Goal: Task Accomplishment & Management: Use online tool/utility

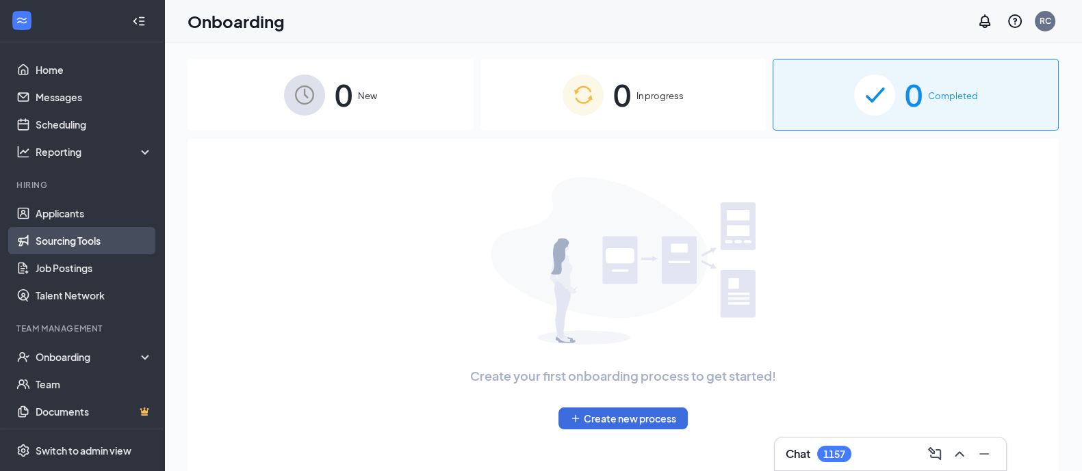
click at [69, 240] on link "Sourcing Tools" at bounding box center [94, 240] width 117 height 27
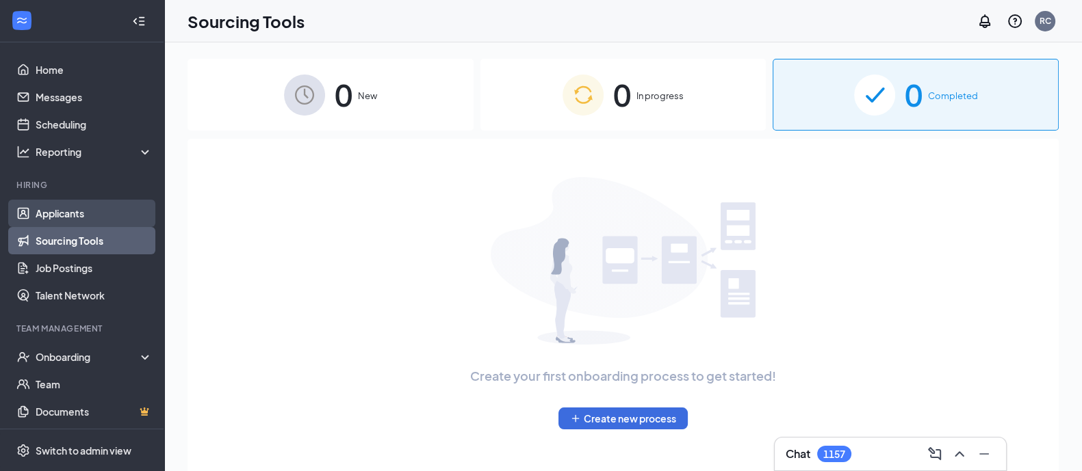
click at [60, 214] on link "Applicants" at bounding box center [94, 213] width 117 height 27
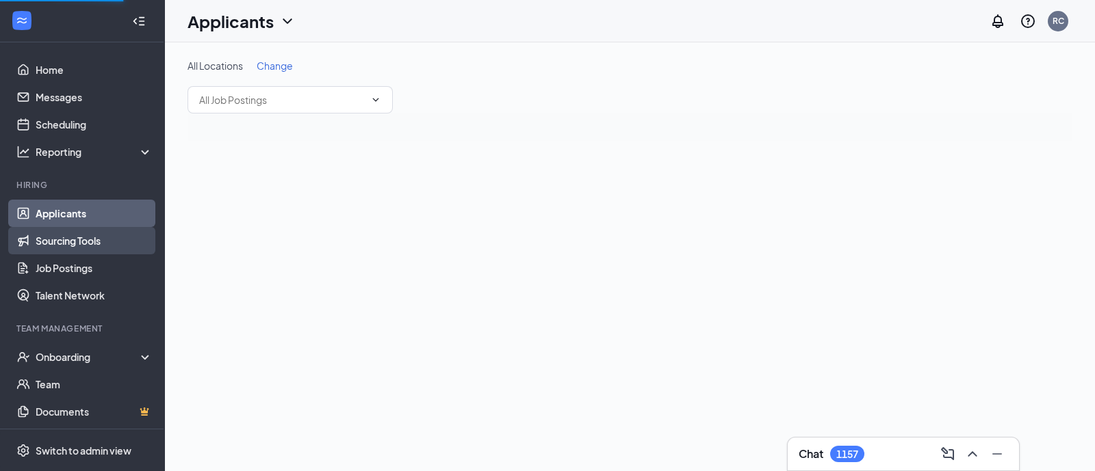
click at [60, 237] on link "Sourcing Tools" at bounding box center [94, 240] width 117 height 27
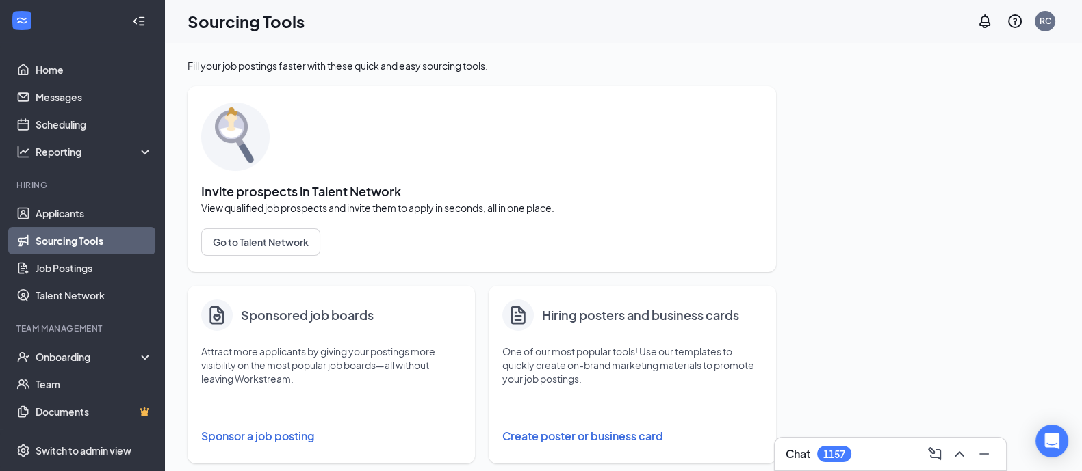
click at [248, 446] on button "Sponsor a job posting" at bounding box center [331, 436] width 260 height 27
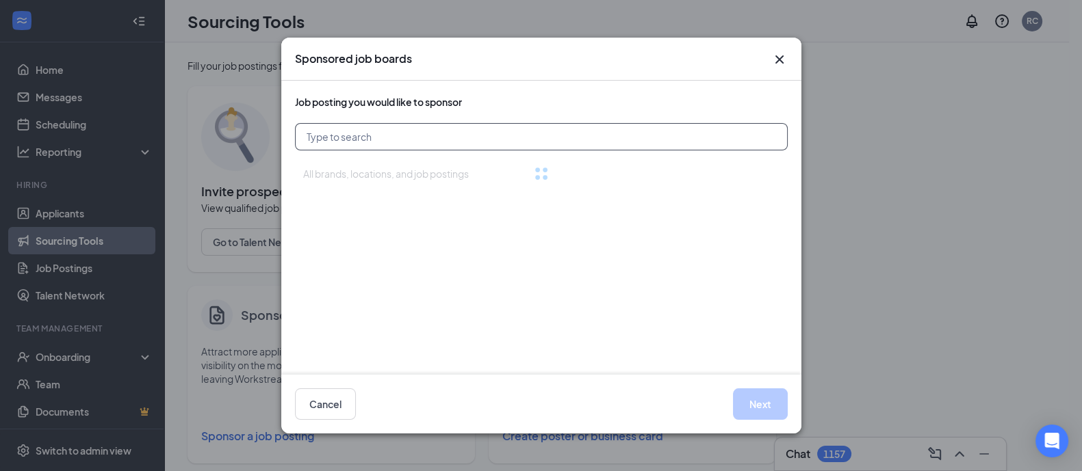
click at [332, 137] on input "text" at bounding box center [541, 136] width 493 height 27
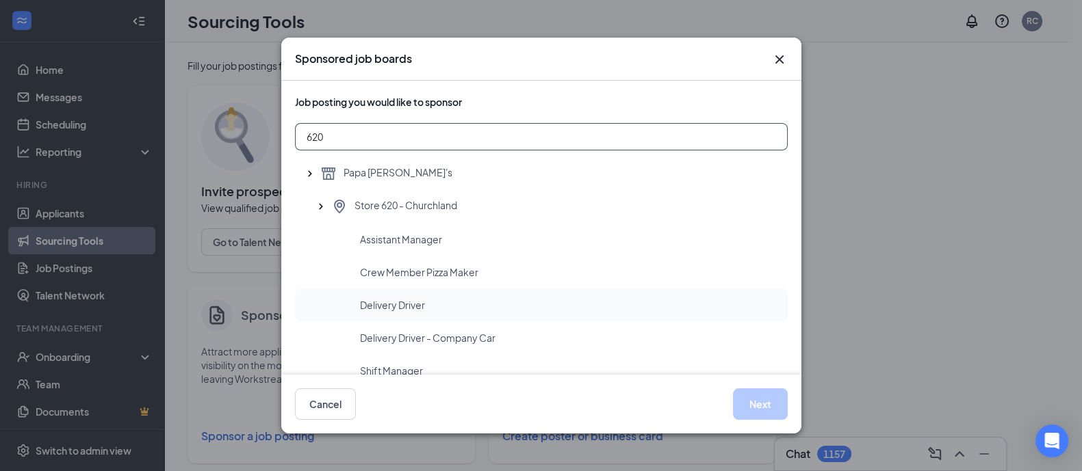
type input "620"
click at [399, 304] on span "Delivery Driver" at bounding box center [392, 305] width 65 height 14
click at [754, 402] on button "Next" at bounding box center [760, 404] width 55 height 31
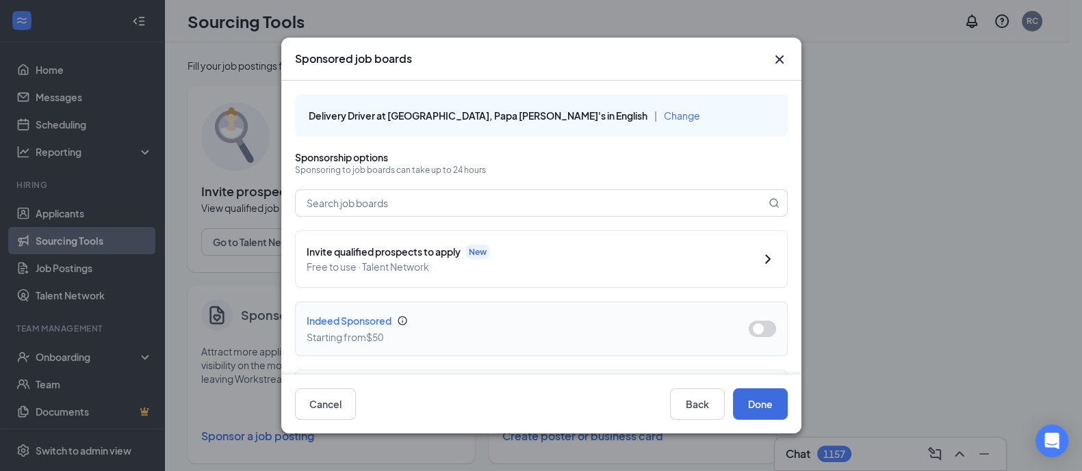
click at [754, 328] on button "button" at bounding box center [762, 329] width 27 height 16
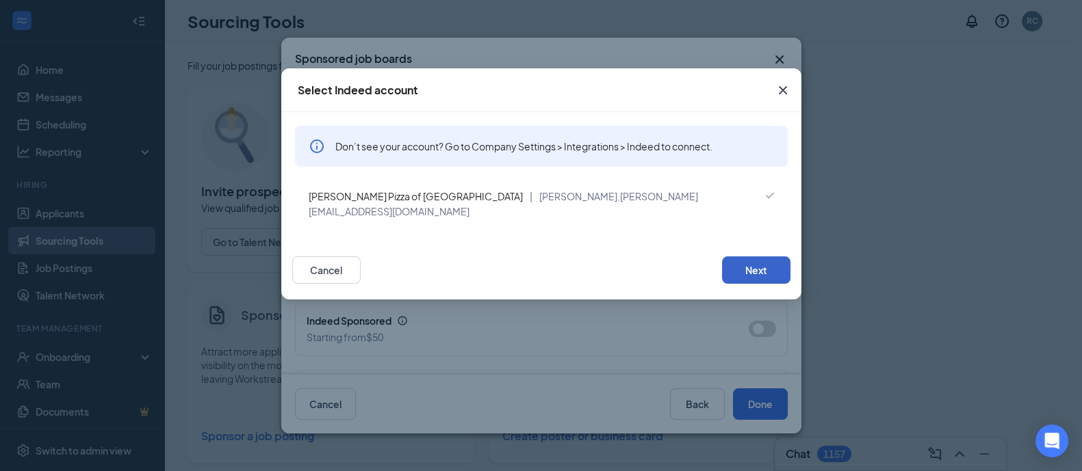
click at [742, 258] on button "Next" at bounding box center [756, 270] width 68 height 27
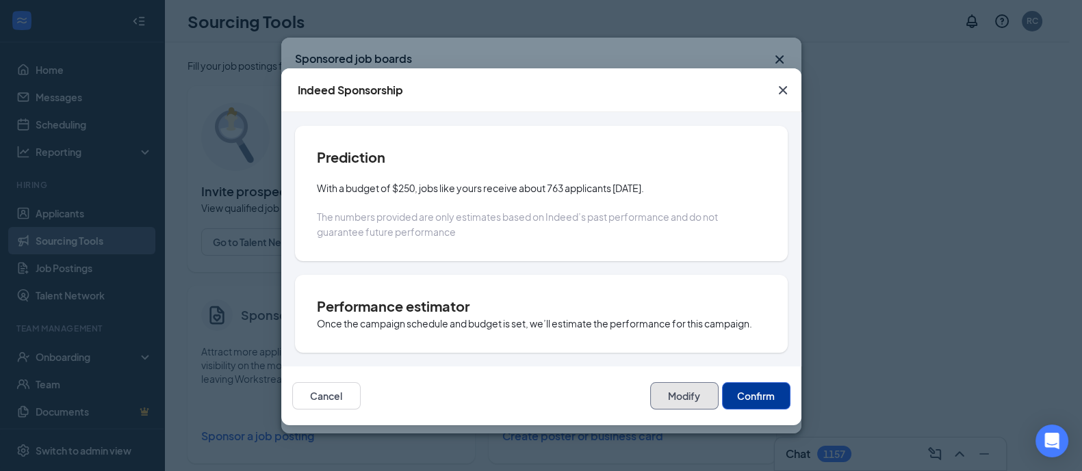
click at [682, 392] on button "Modify" at bounding box center [684, 396] width 68 height 27
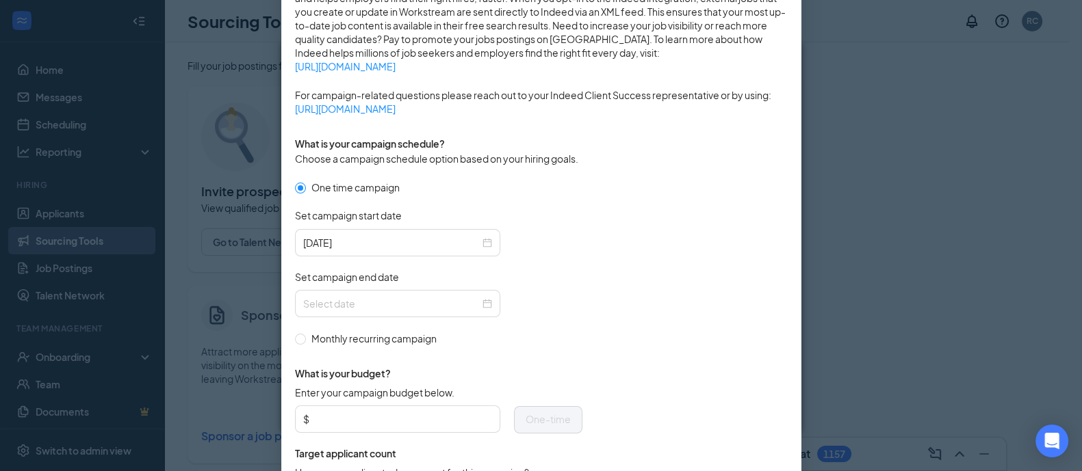
scroll to position [376, 0]
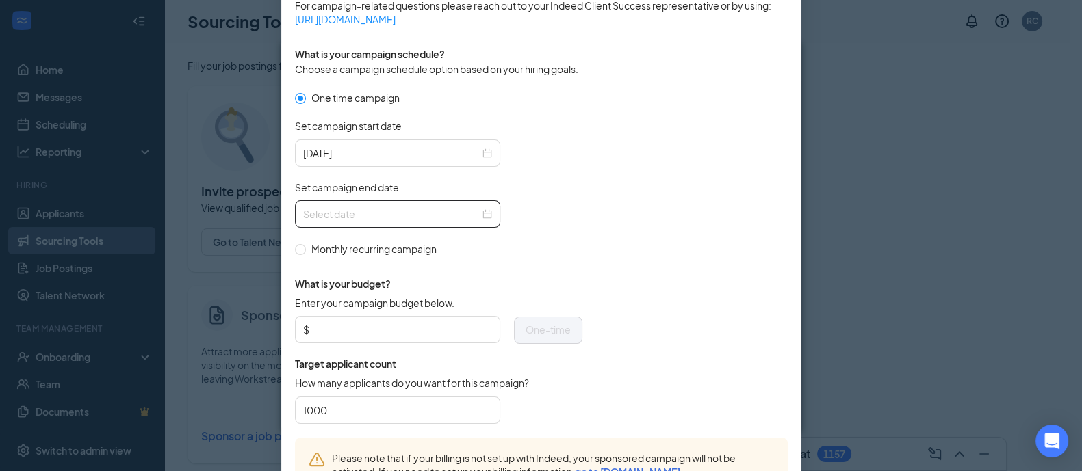
click at [480, 215] on div at bounding box center [397, 214] width 189 height 15
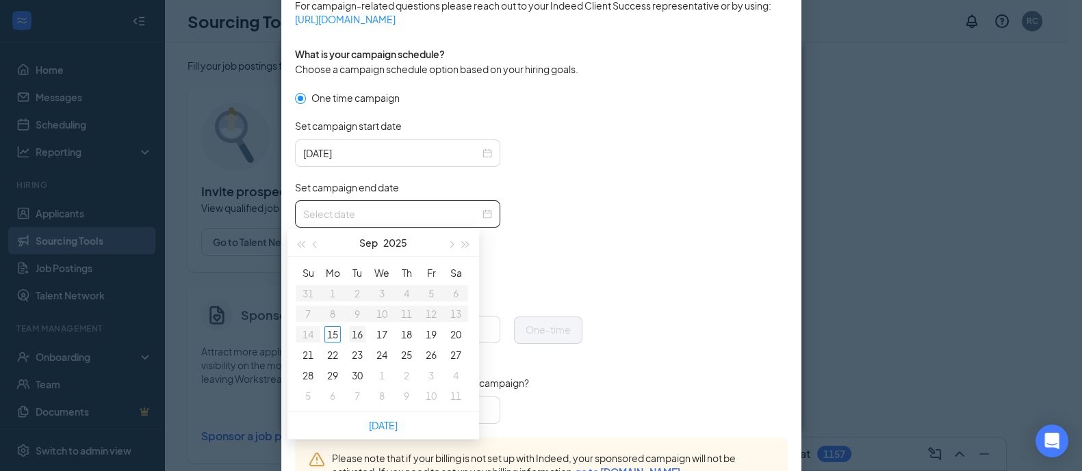
type input "[DATE]"
click at [363, 333] on div "16" at bounding box center [357, 334] width 16 height 16
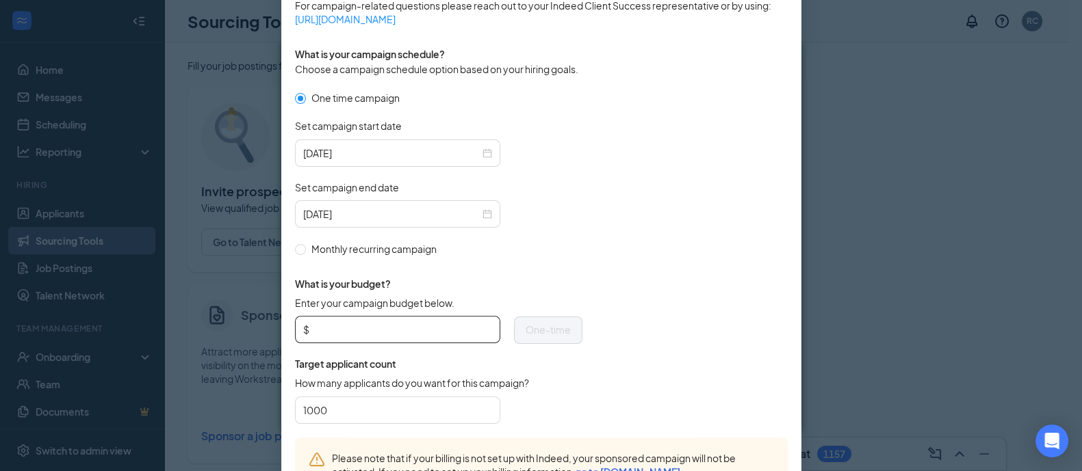
click at [339, 325] on input "Enter your campaign budget below." at bounding box center [402, 330] width 180 height 21
type input "100.00"
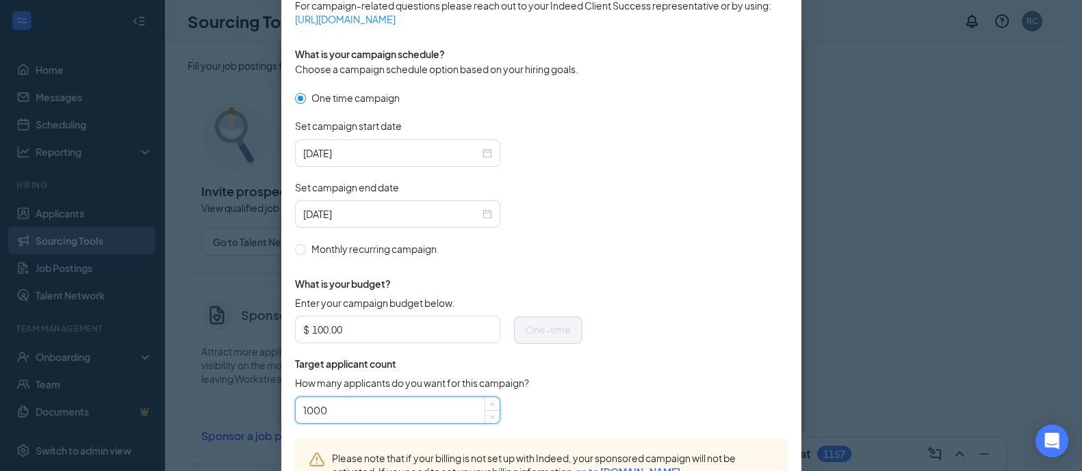
click at [329, 411] on input "1000" at bounding box center [397, 410] width 189 height 21
type input "12"
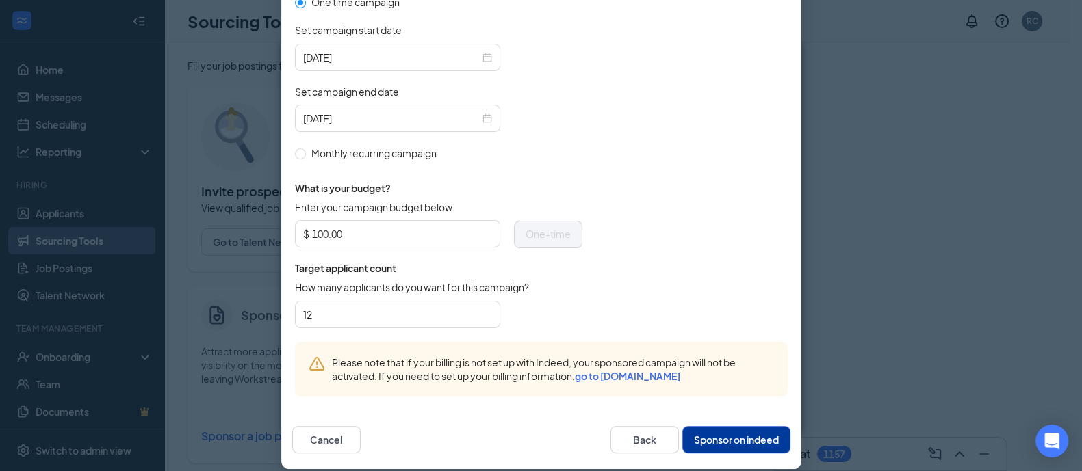
scroll to position [483, 0]
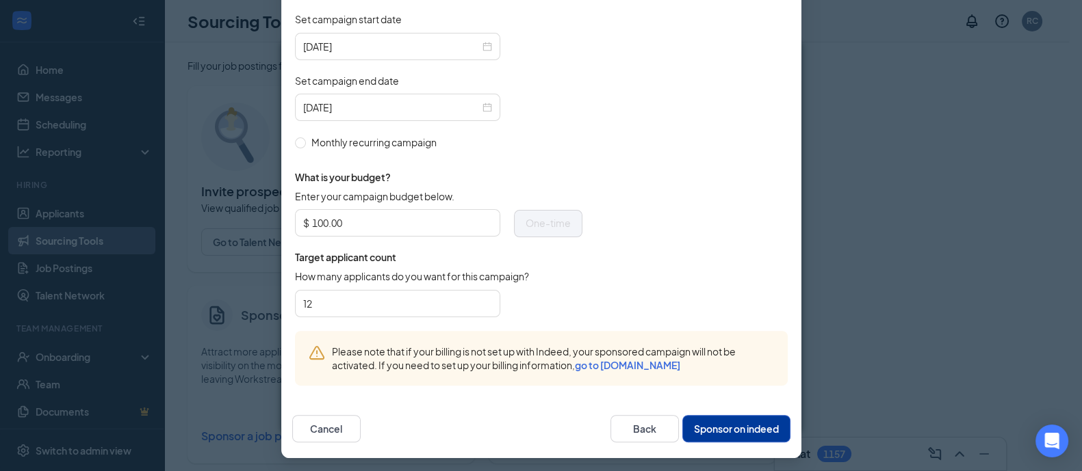
click at [733, 425] on button "Sponsor on indeed" at bounding box center [736, 428] width 108 height 27
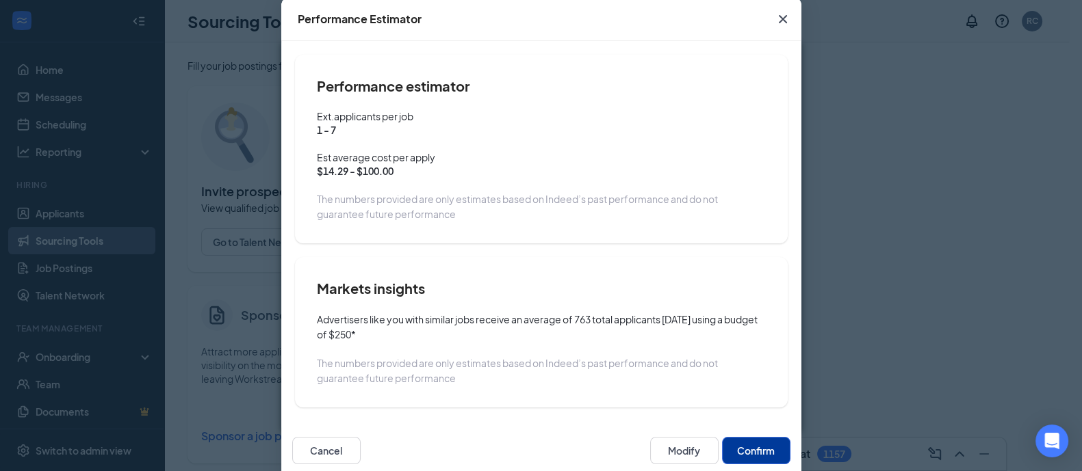
scroll to position [96, 0]
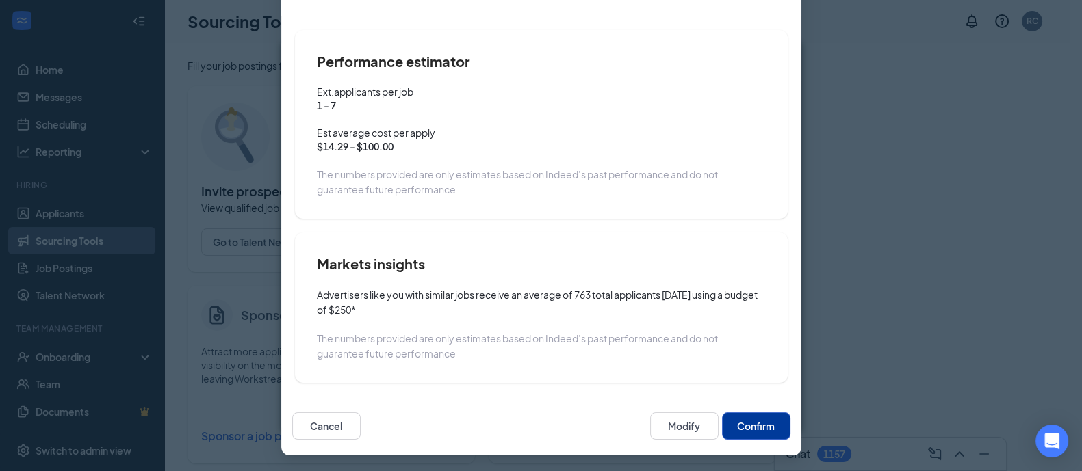
click at [749, 422] on button "Confirm" at bounding box center [756, 426] width 68 height 27
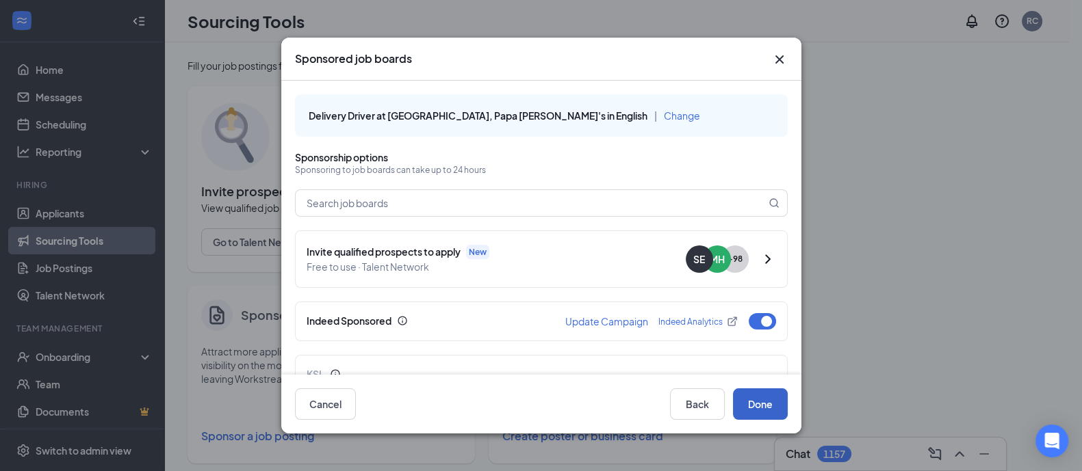
click at [762, 403] on button "Done" at bounding box center [760, 404] width 55 height 31
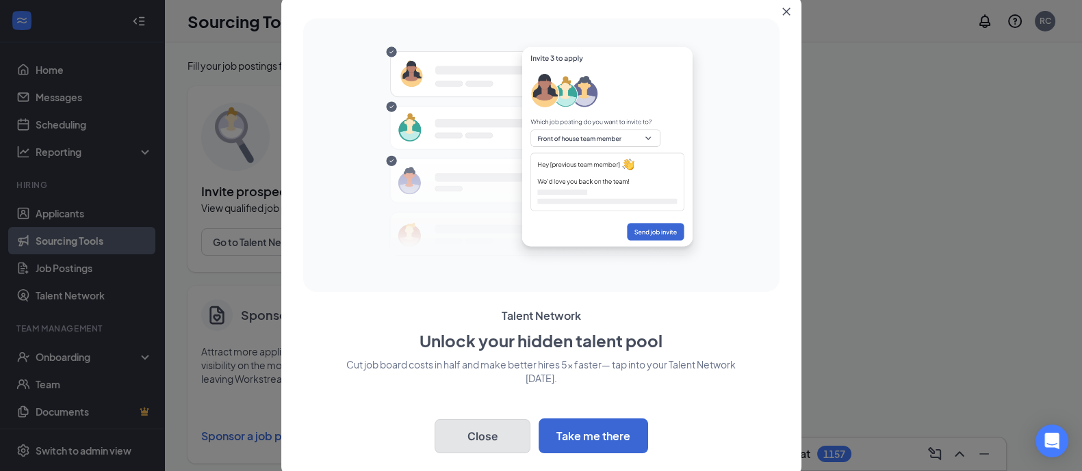
click at [482, 437] on button "Close" at bounding box center [483, 436] width 96 height 34
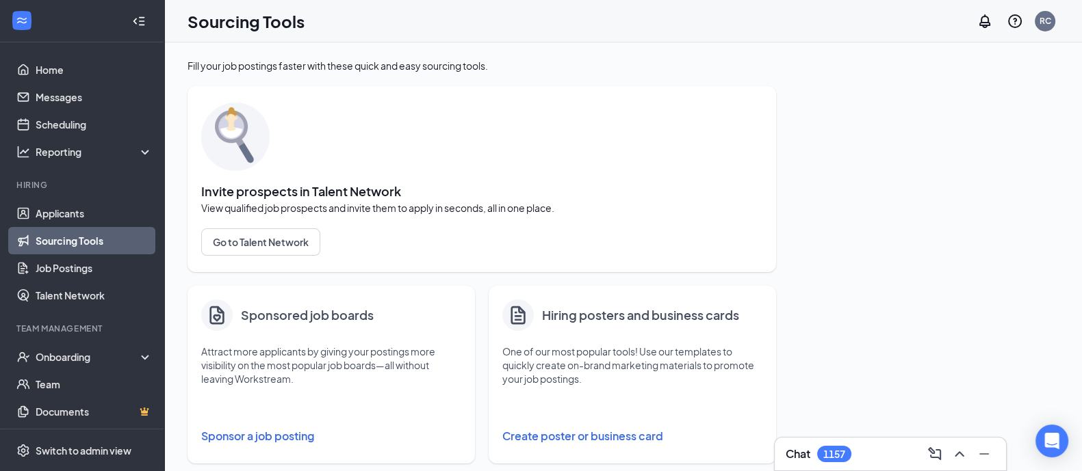
click at [273, 432] on button "Sponsor a job posting" at bounding box center [331, 436] width 260 height 27
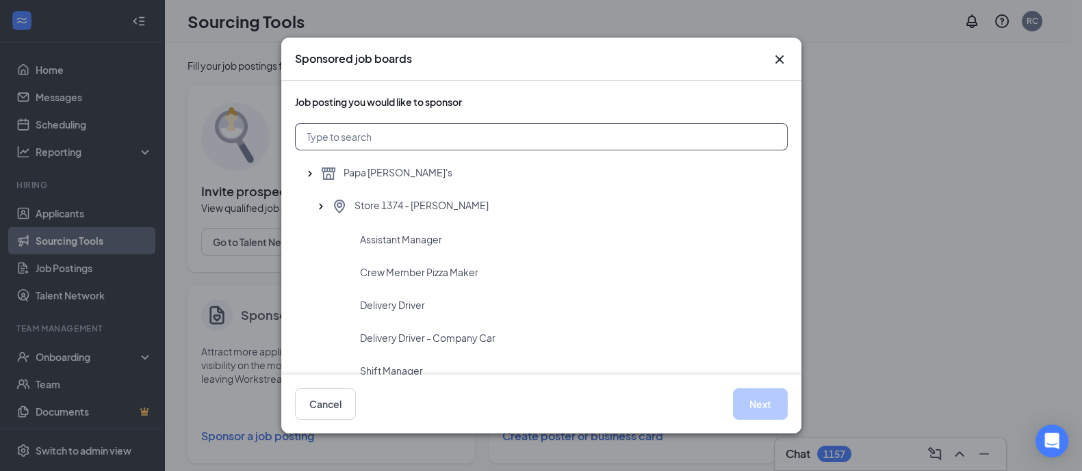
click at [350, 140] on input "text" at bounding box center [541, 136] width 493 height 27
type input "1648"
click at [391, 311] on span "Delivery Driver" at bounding box center [392, 305] width 65 height 14
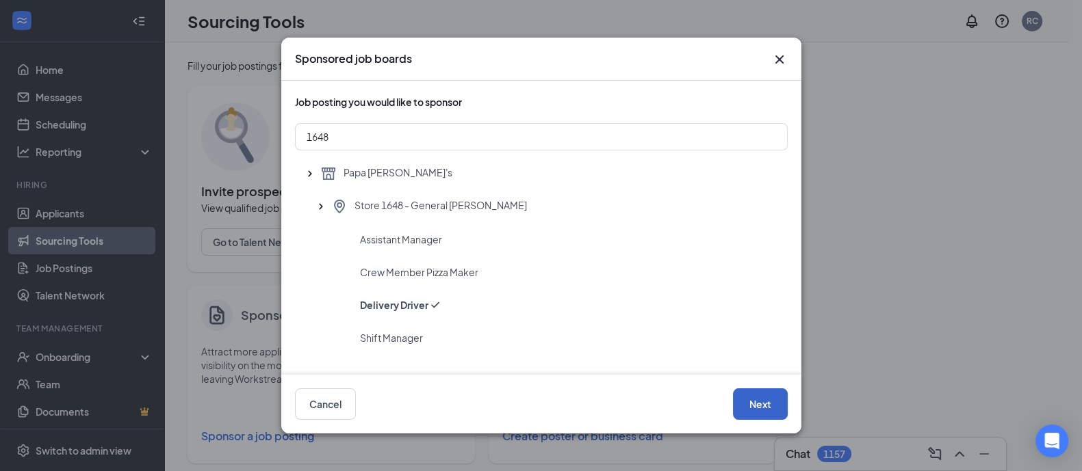
click at [768, 395] on button "Next" at bounding box center [760, 404] width 55 height 31
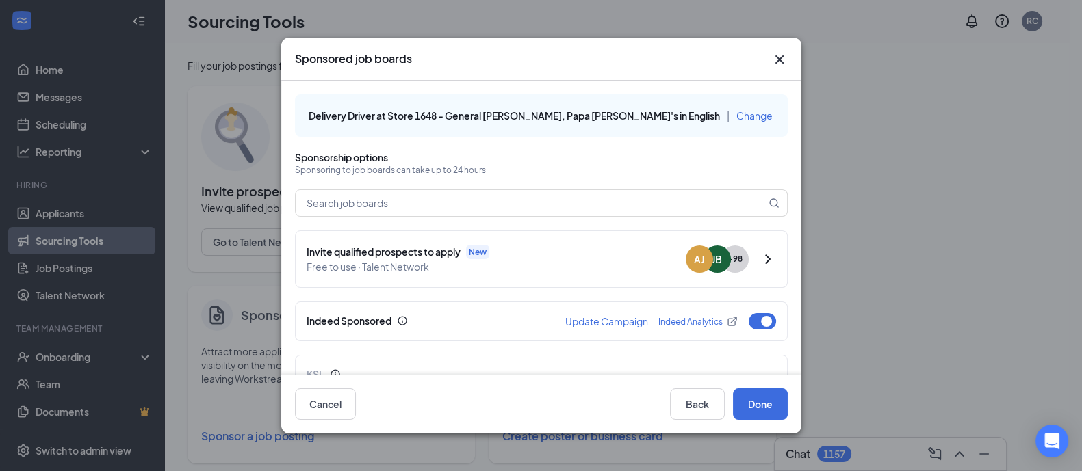
click at [775, 60] on icon "Cross" at bounding box center [779, 59] width 16 height 16
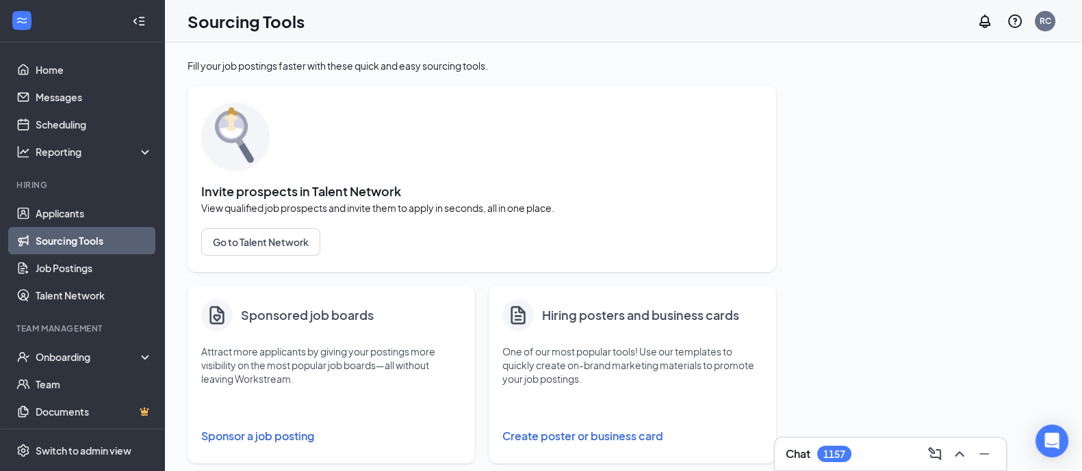
click at [270, 430] on button "Sponsor a job posting" at bounding box center [331, 436] width 260 height 27
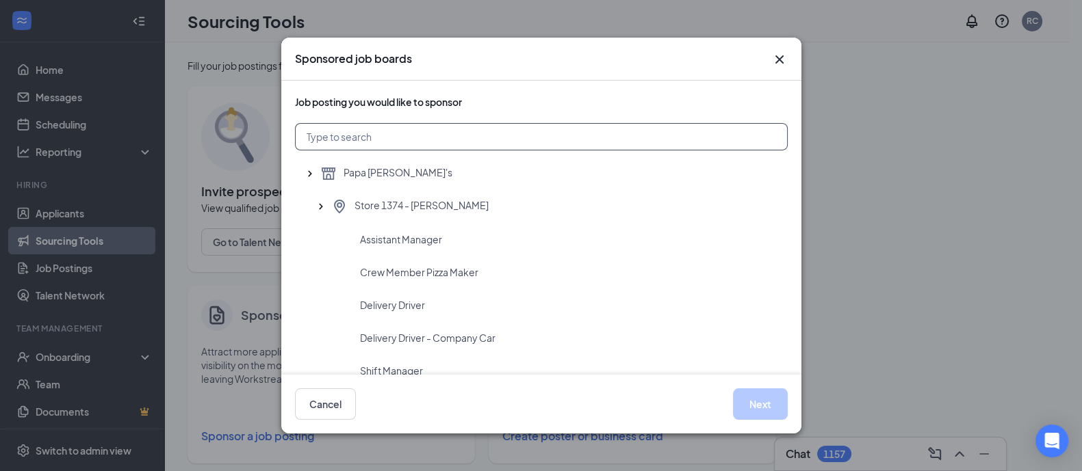
click at [325, 135] on input "text" at bounding box center [541, 136] width 493 height 27
type input "1614"
click at [400, 302] on span "Delivery Driver" at bounding box center [392, 305] width 65 height 14
click at [756, 403] on button "Next" at bounding box center [760, 404] width 55 height 31
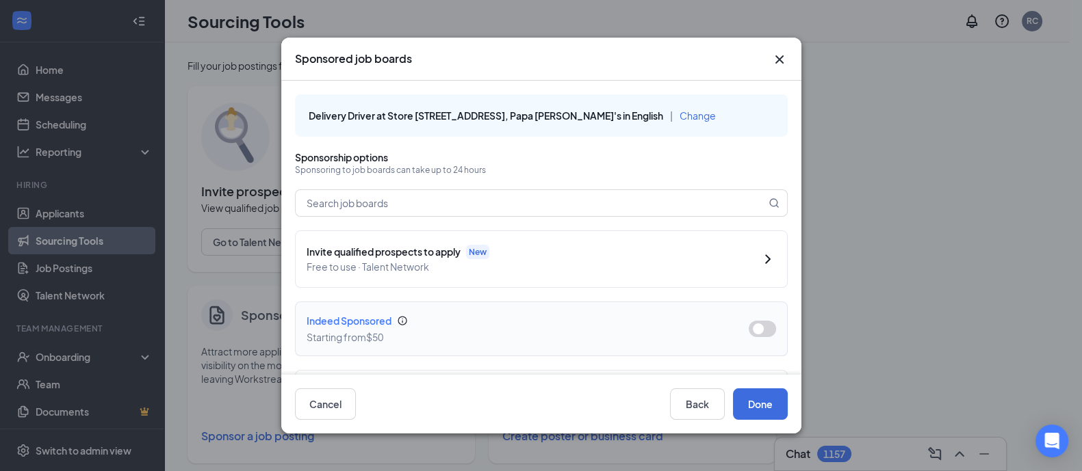
click at [755, 328] on button "button" at bounding box center [762, 329] width 27 height 16
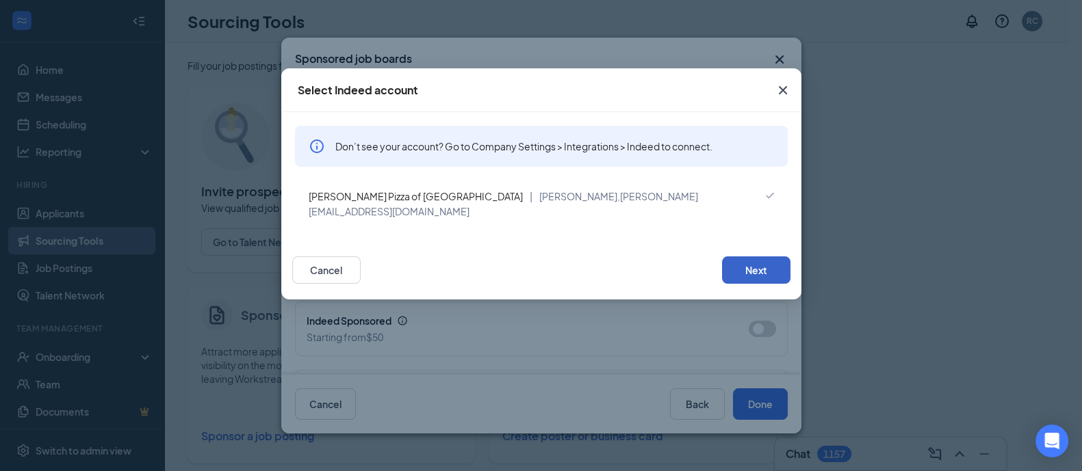
click at [750, 261] on button "Next" at bounding box center [756, 270] width 68 height 27
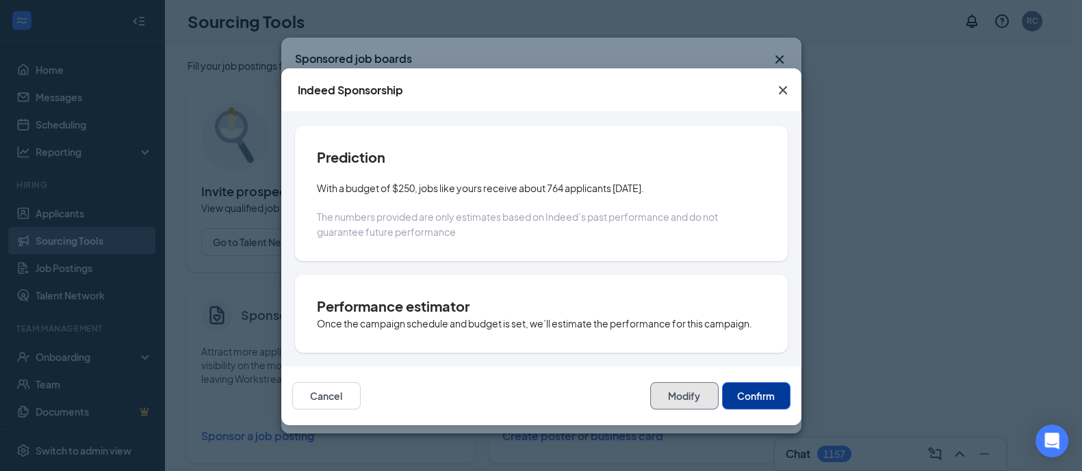
click at [684, 395] on button "Modify" at bounding box center [684, 396] width 68 height 27
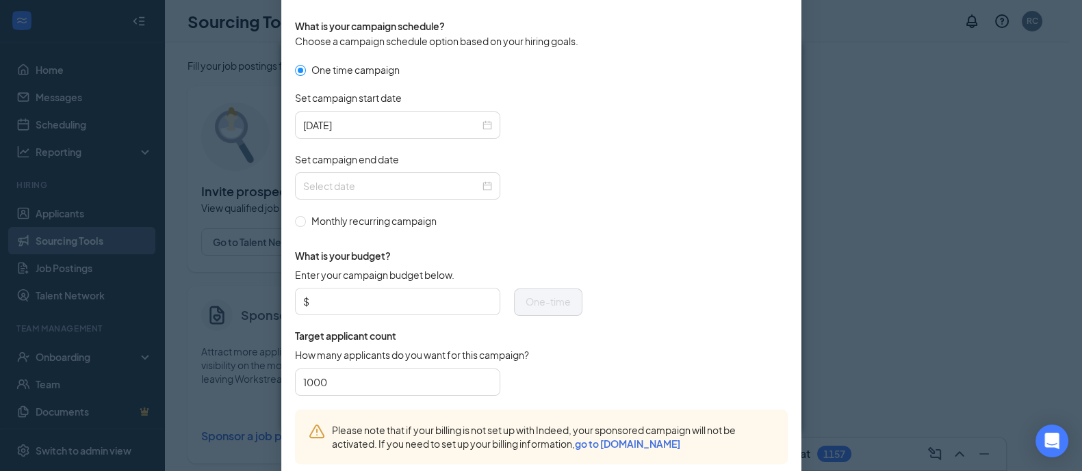
scroll to position [411, 0]
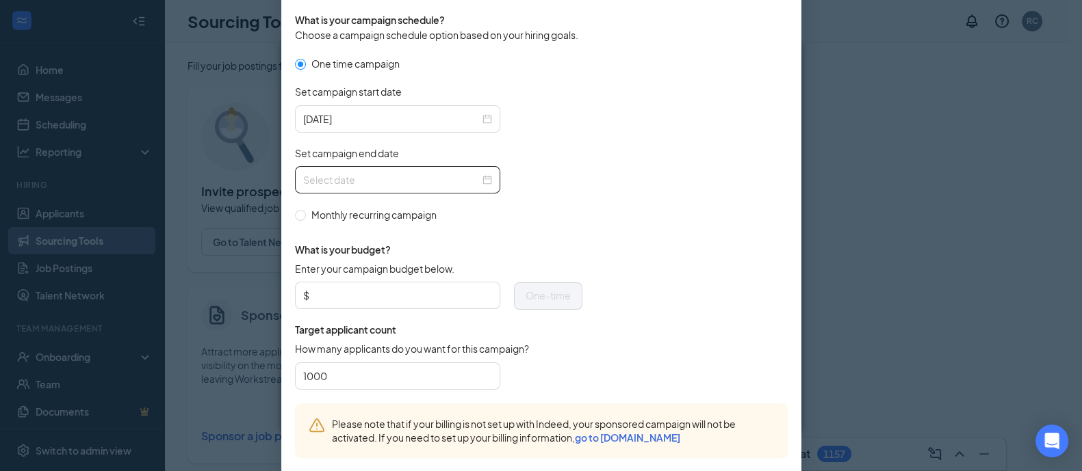
click at [478, 173] on div at bounding box center [397, 179] width 189 height 15
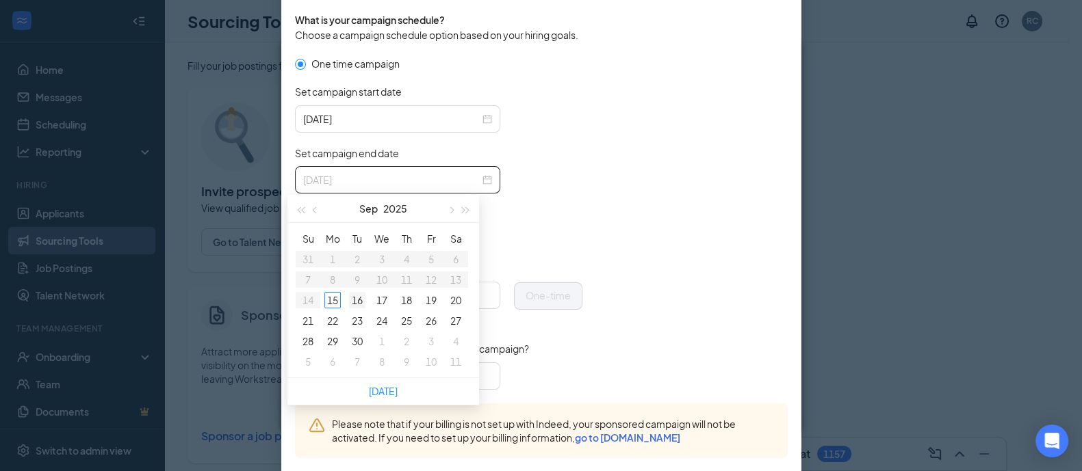
type input "[DATE]"
click at [361, 300] on div "16" at bounding box center [357, 300] width 16 height 16
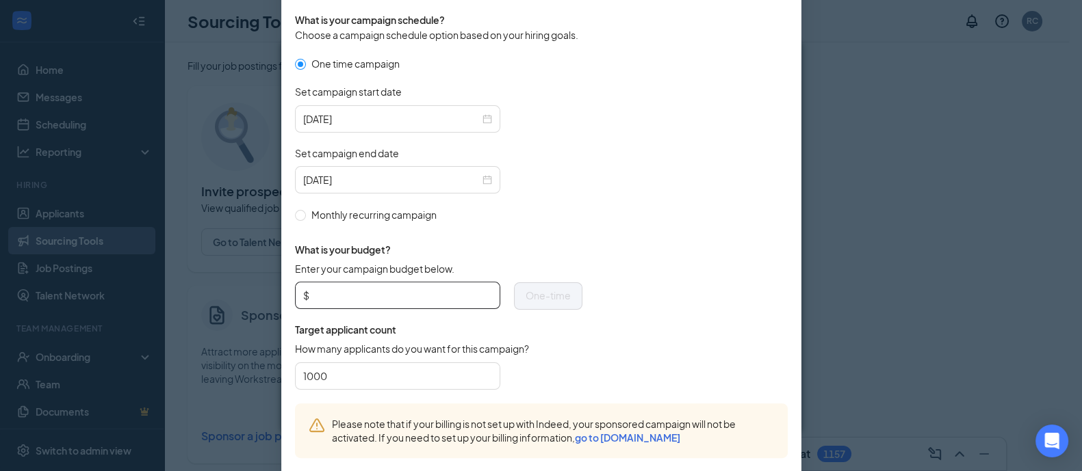
click at [322, 287] on input "Enter your campaign budget below." at bounding box center [402, 295] width 180 height 21
type input "100.00"
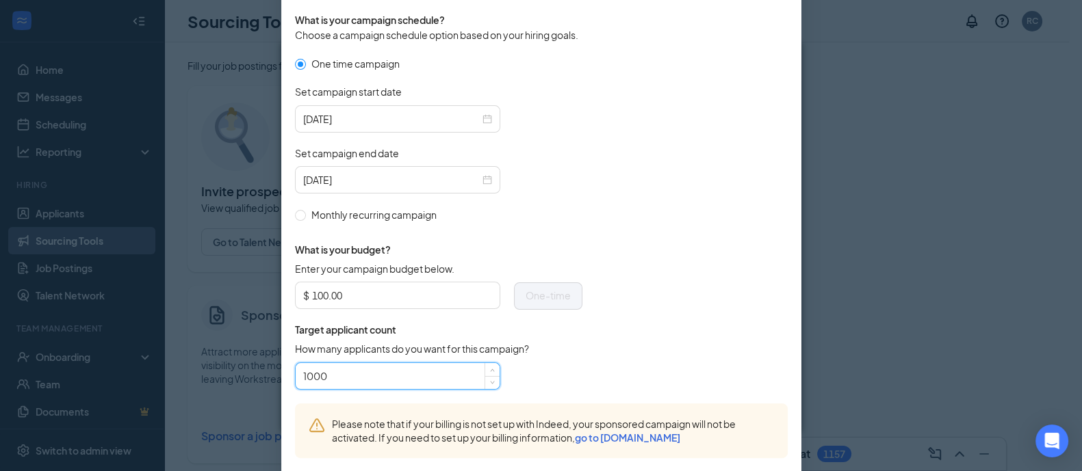
click at [328, 374] on input "1000" at bounding box center [397, 376] width 189 height 21
type input "12"
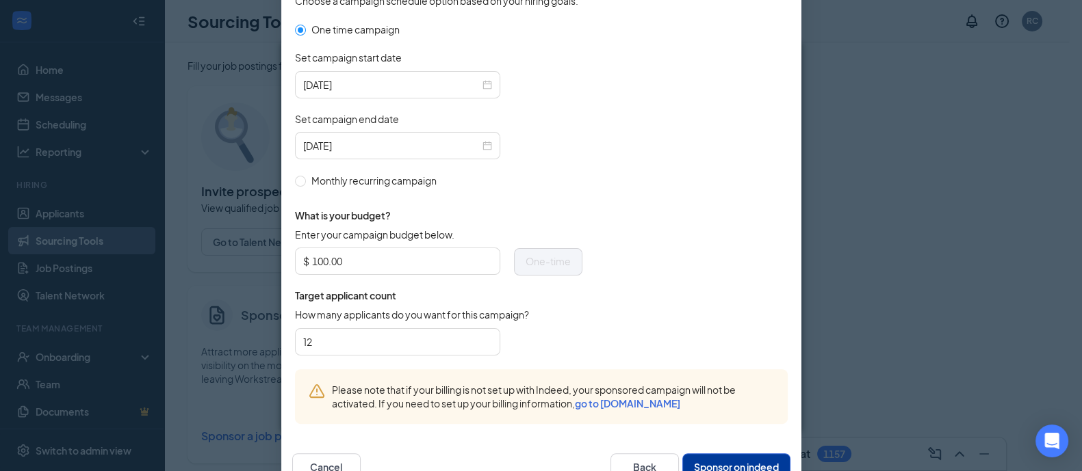
scroll to position [483, 0]
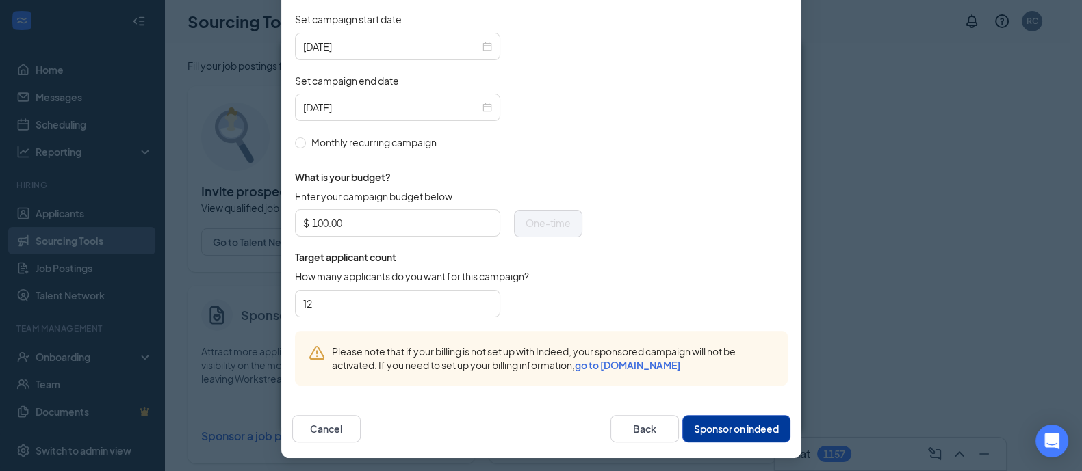
click at [729, 428] on button "Sponsor on indeed" at bounding box center [736, 428] width 108 height 27
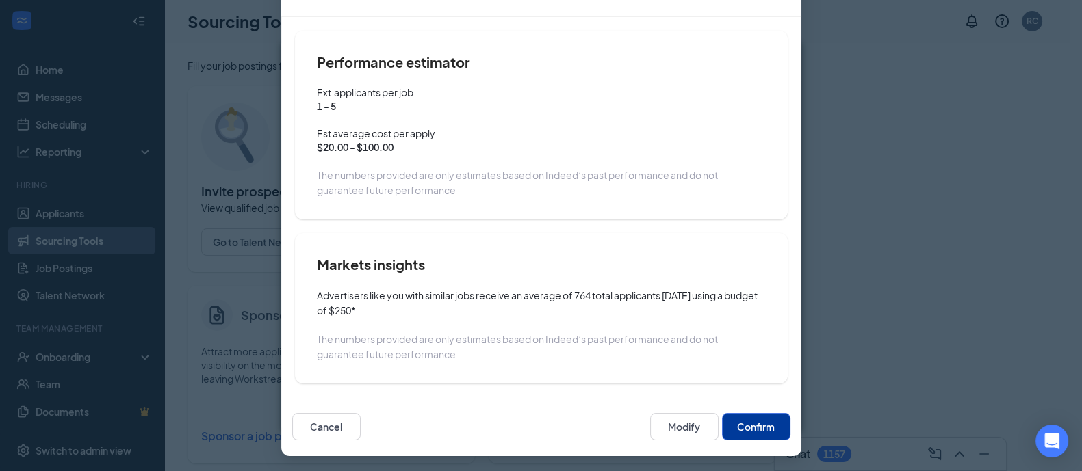
scroll to position [96, 0]
click at [753, 429] on button "Confirm" at bounding box center [756, 426] width 68 height 27
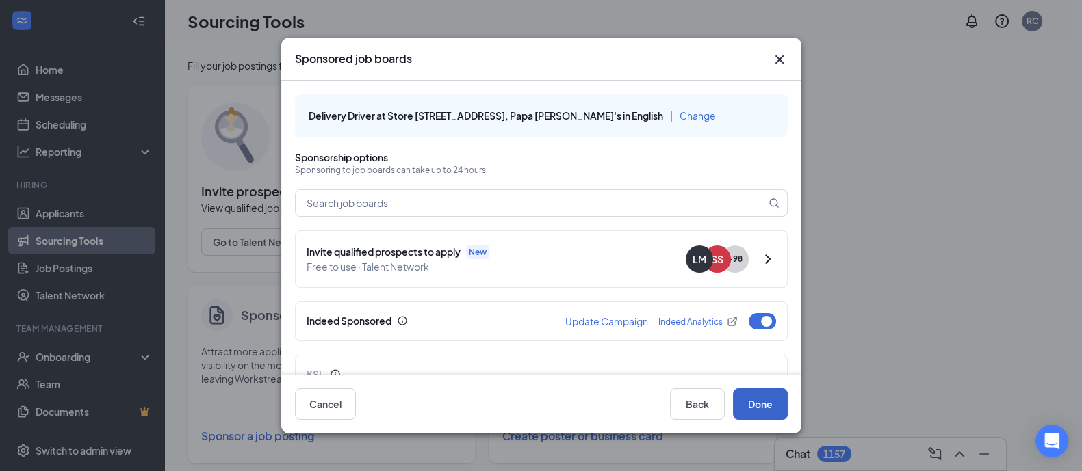
click at [757, 397] on button "Done" at bounding box center [760, 404] width 55 height 31
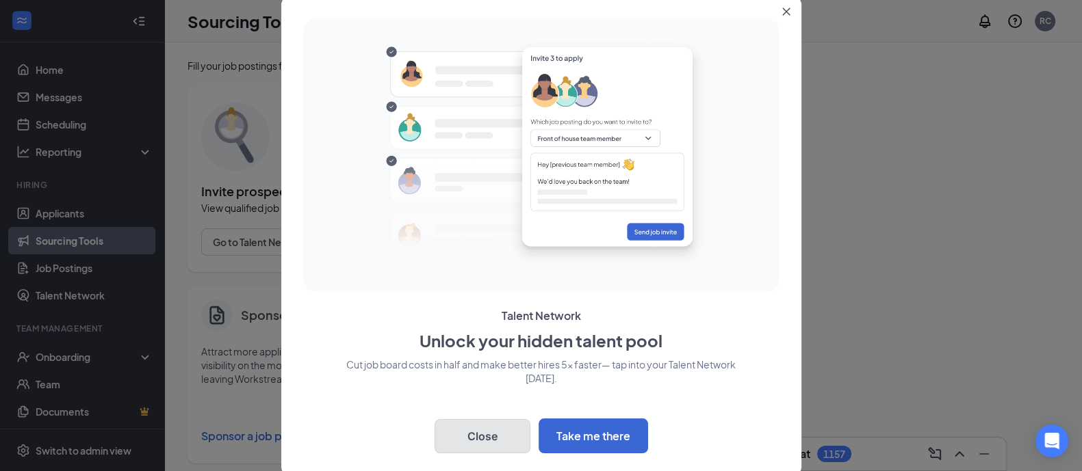
click at [491, 432] on button "Close" at bounding box center [483, 436] width 96 height 34
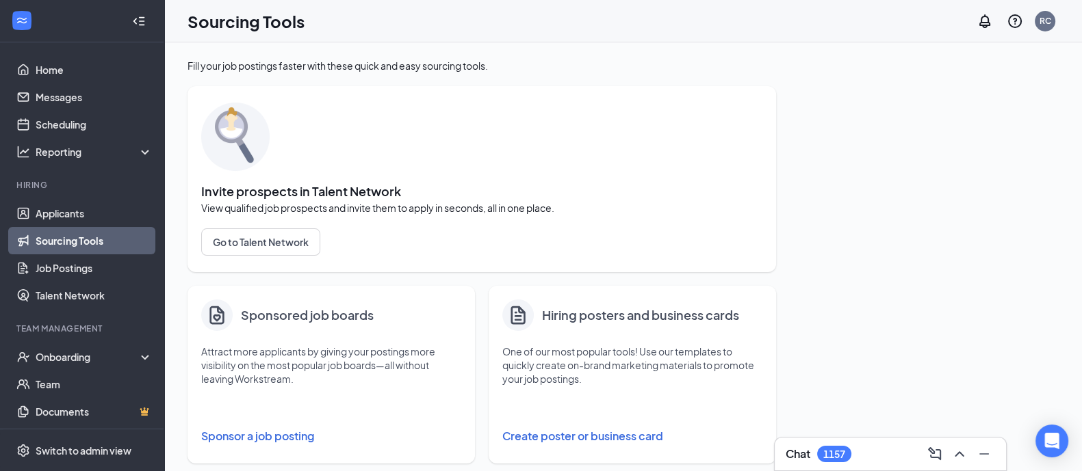
click at [268, 432] on button "Sponsor a job posting" at bounding box center [331, 436] width 260 height 27
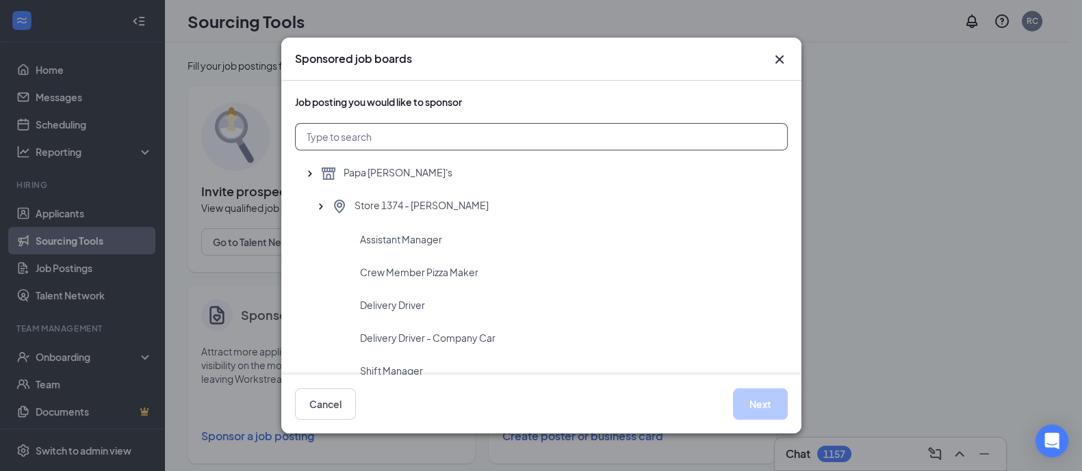
click at [339, 136] on input "text" at bounding box center [541, 136] width 493 height 27
type input "1648"
click at [396, 301] on span "Delivery Driver" at bounding box center [392, 305] width 65 height 14
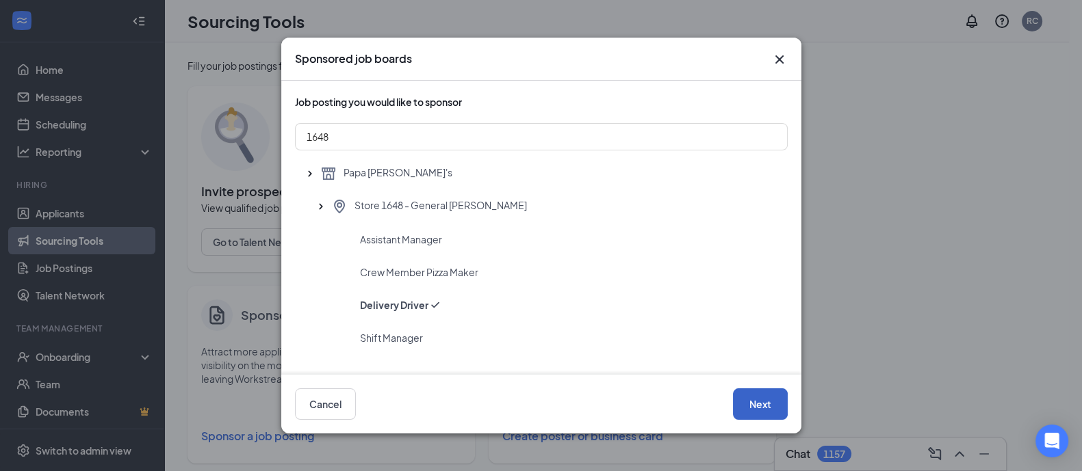
click at [746, 402] on button "Next" at bounding box center [760, 404] width 55 height 31
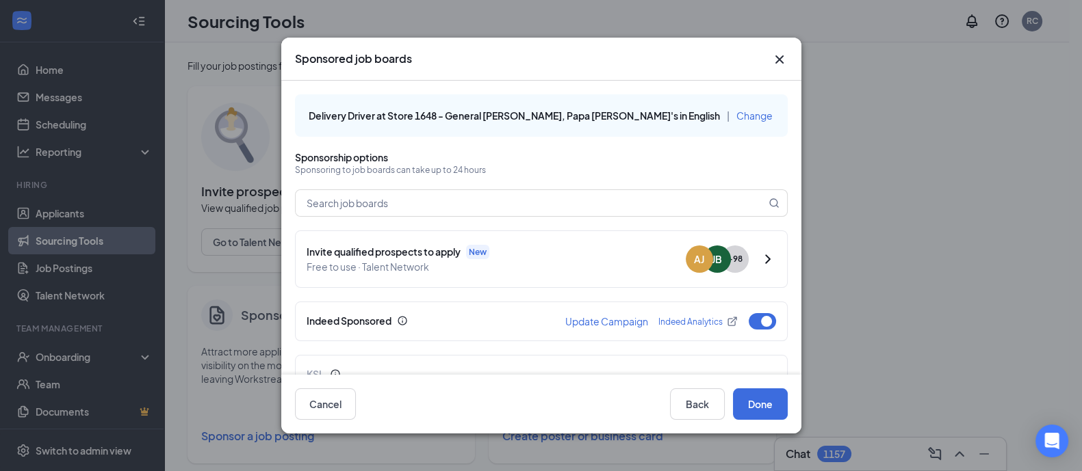
click at [955, 96] on div "Sponsored job boards Delivery Driver at Store 1648 - General [PERSON_NAME], Pap…" at bounding box center [541, 235] width 1082 height 471
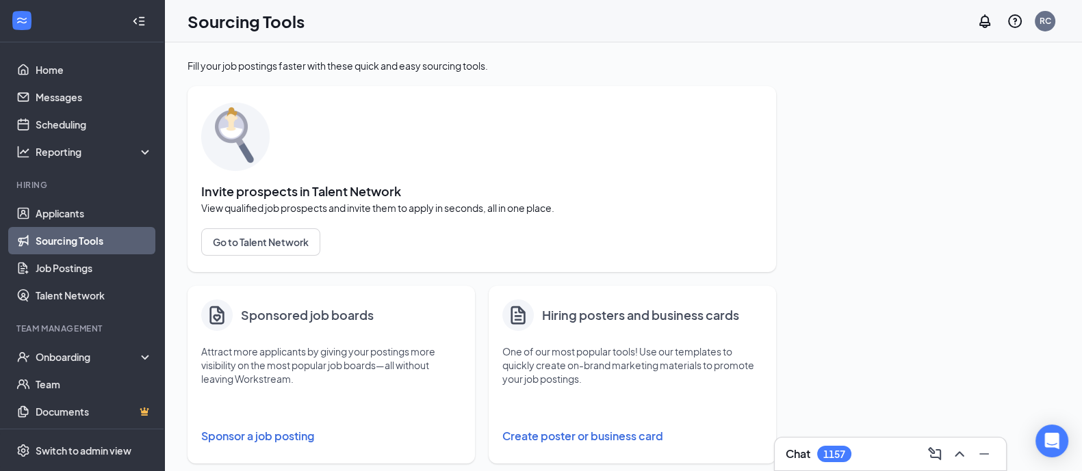
click at [250, 429] on button "Sponsor a job posting" at bounding box center [331, 436] width 260 height 27
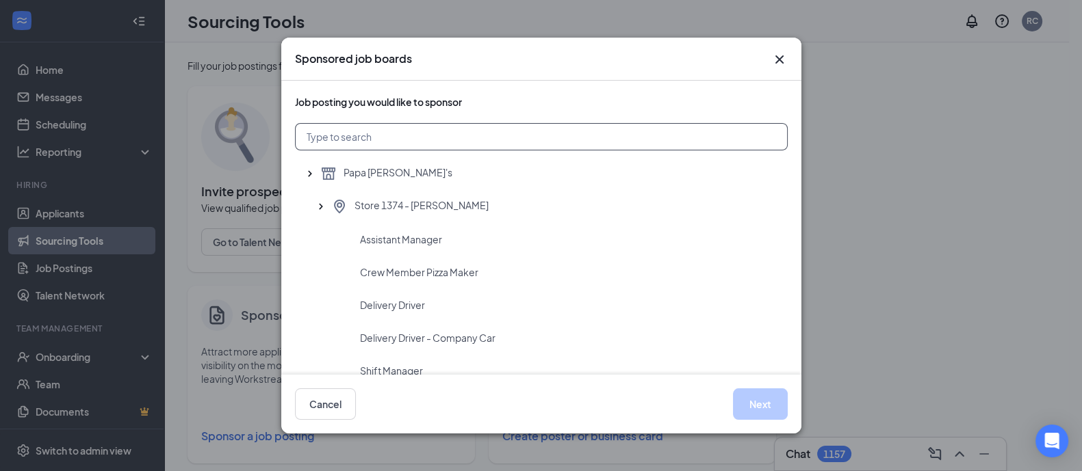
click at [325, 134] on input "text" at bounding box center [541, 136] width 493 height 27
type input "448"
click at [390, 337] on span "Delivery Driver" at bounding box center [392, 338] width 65 height 14
click at [768, 408] on button "Next" at bounding box center [760, 404] width 55 height 31
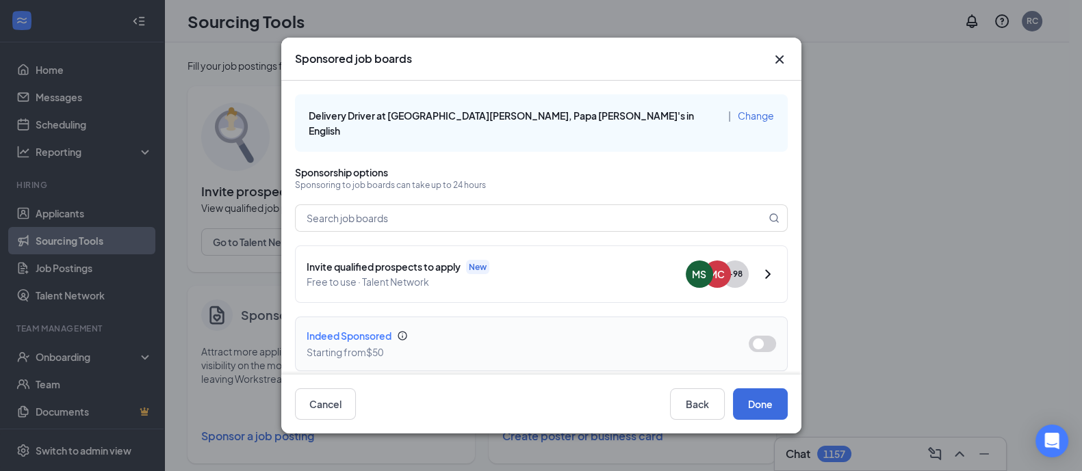
click at [754, 336] on button "button" at bounding box center [762, 344] width 27 height 16
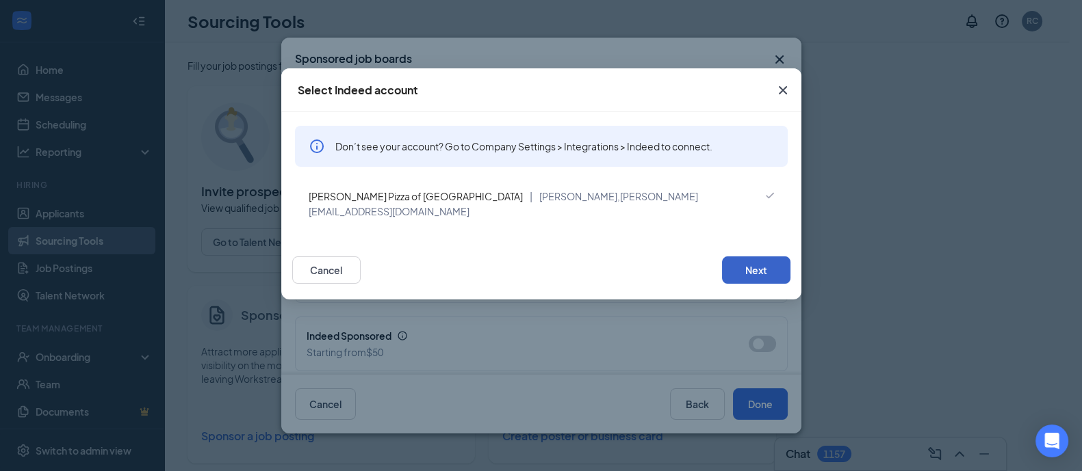
click at [756, 257] on button "Next" at bounding box center [756, 270] width 68 height 27
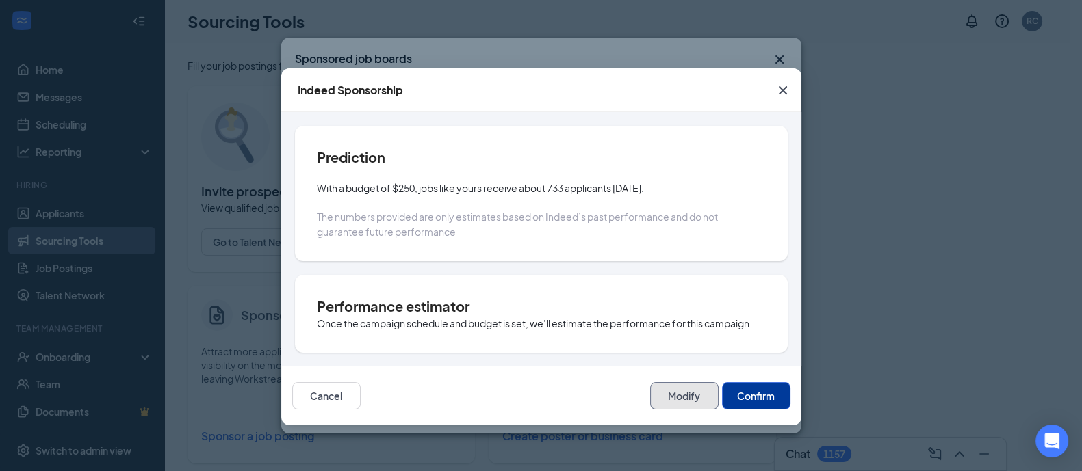
click at [692, 397] on button "Modify" at bounding box center [684, 396] width 68 height 27
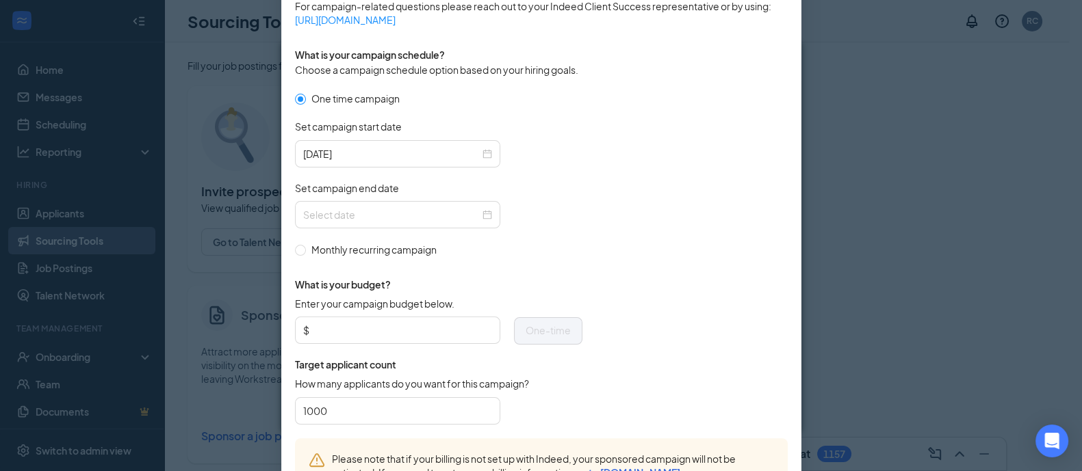
scroll to position [376, 0]
click at [483, 222] on div at bounding box center [397, 214] width 205 height 27
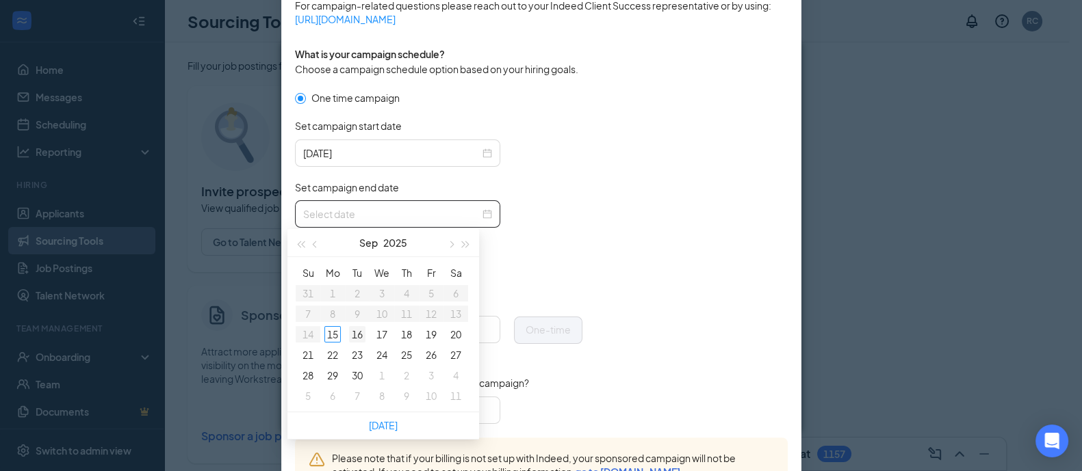
type input "[DATE]"
click at [357, 337] on div "16" at bounding box center [357, 334] width 16 height 16
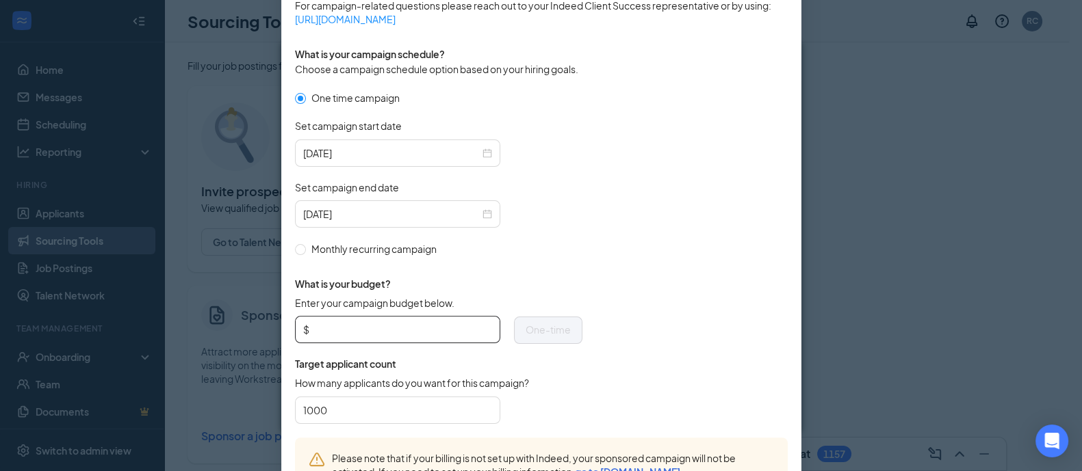
click at [326, 331] on input "Enter your campaign budget below." at bounding box center [402, 330] width 180 height 21
type input "100.00"
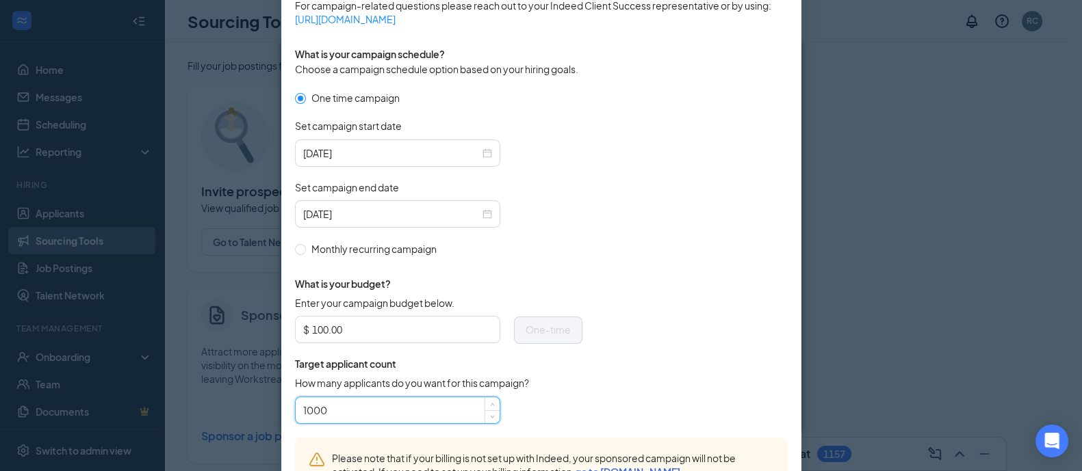
click at [325, 409] on input "1000" at bounding box center [397, 410] width 189 height 21
type input "12"
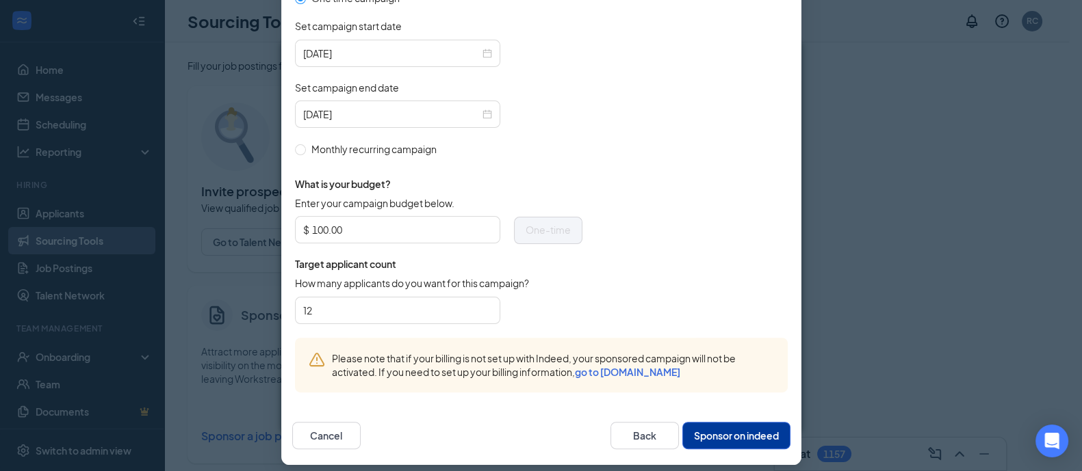
scroll to position [483, 0]
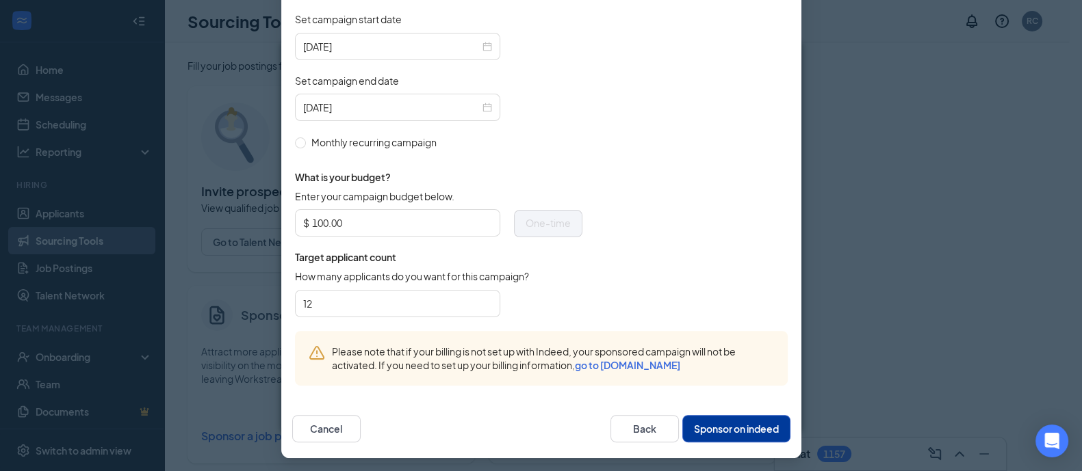
click at [714, 423] on button "Sponsor on indeed" at bounding box center [736, 428] width 108 height 27
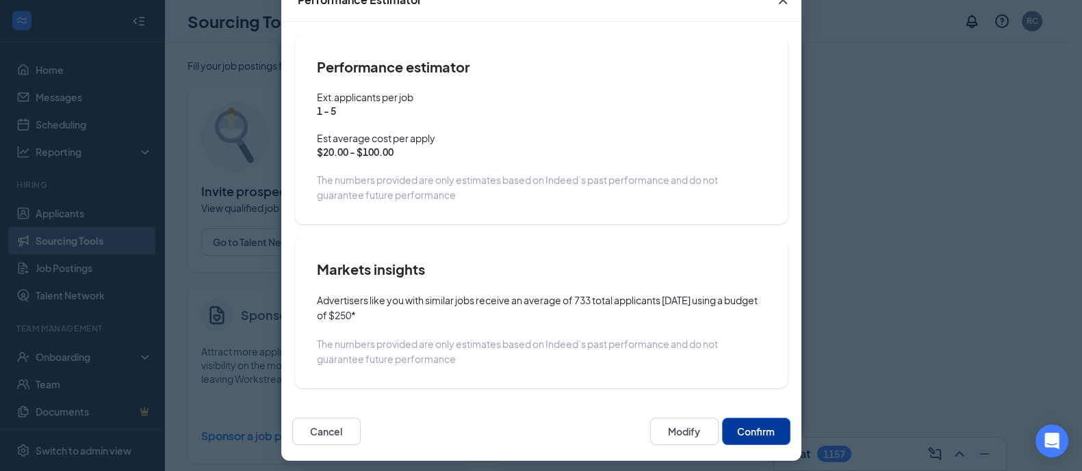
scroll to position [96, 0]
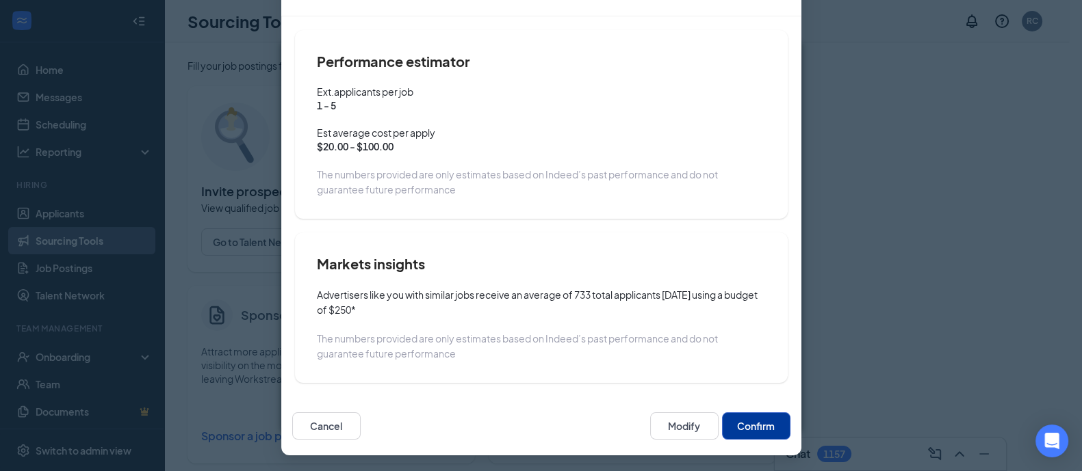
click at [743, 426] on button "Confirm" at bounding box center [756, 426] width 68 height 27
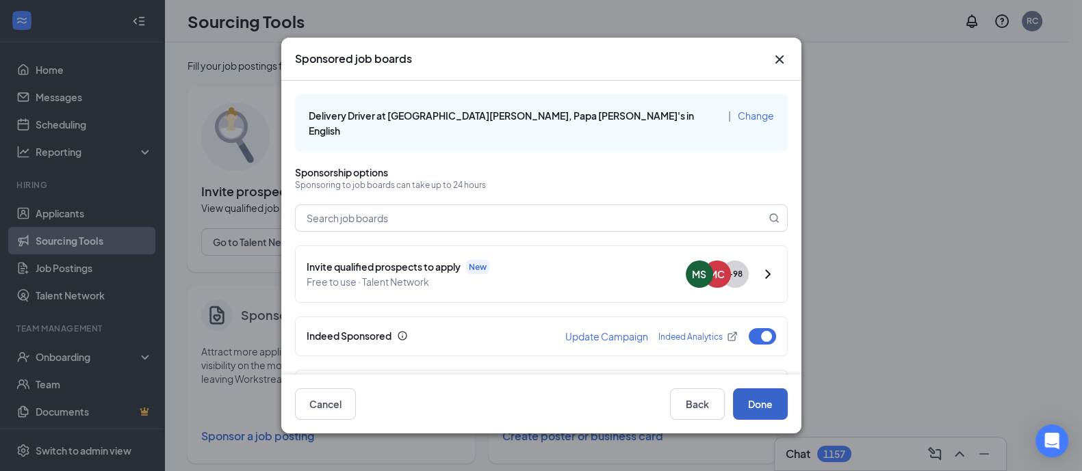
click at [762, 402] on button "Done" at bounding box center [760, 404] width 55 height 31
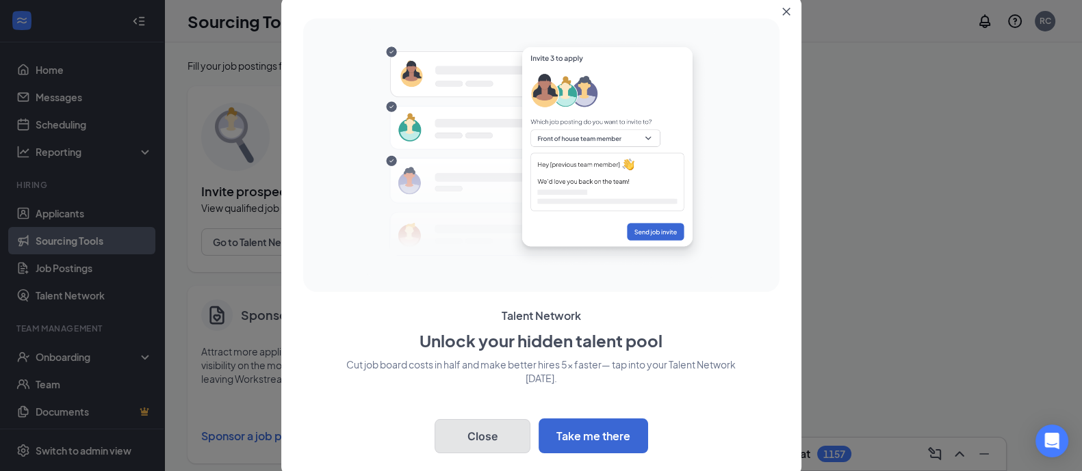
click at [474, 430] on button "Close" at bounding box center [483, 436] width 96 height 34
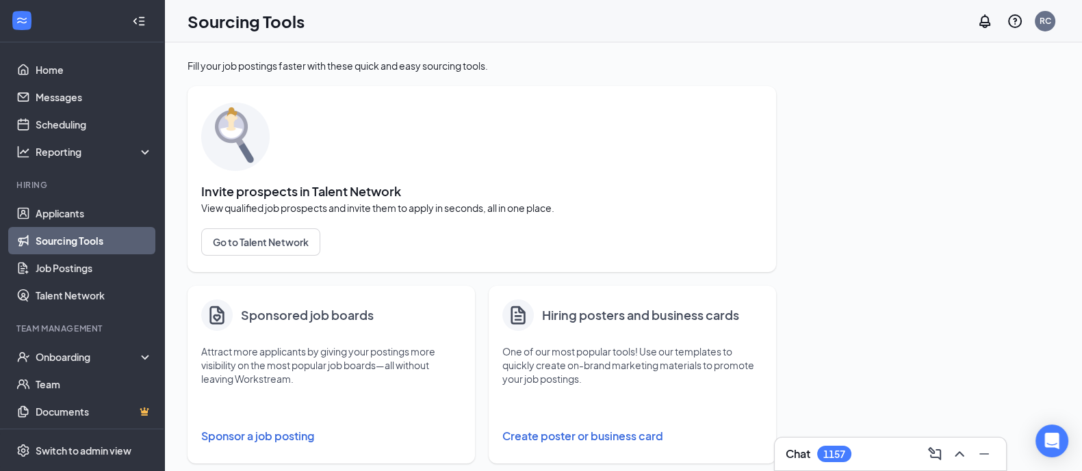
click at [263, 434] on button "Sponsor a job posting" at bounding box center [331, 436] width 260 height 27
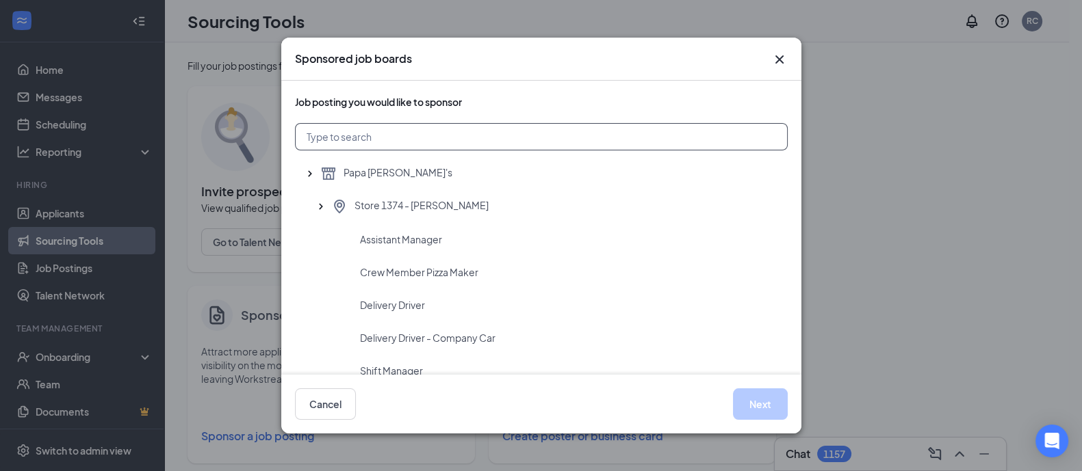
click at [331, 133] on input "text" at bounding box center [541, 136] width 493 height 27
type input "974"
click at [395, 300] on span "Delivery Driver" at bounding box center [392, 305] width 65 height 14
click at [753, 403] on button "Next" at bounding box center [760, 404] width 55 height 31
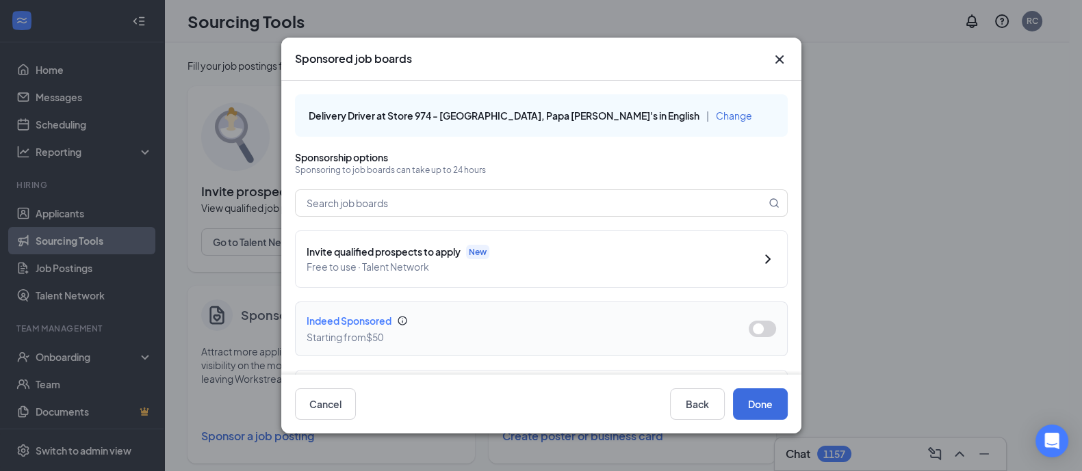
click at [753, 327] on button "button" at bounding box center [762, 329] width 27 height 16
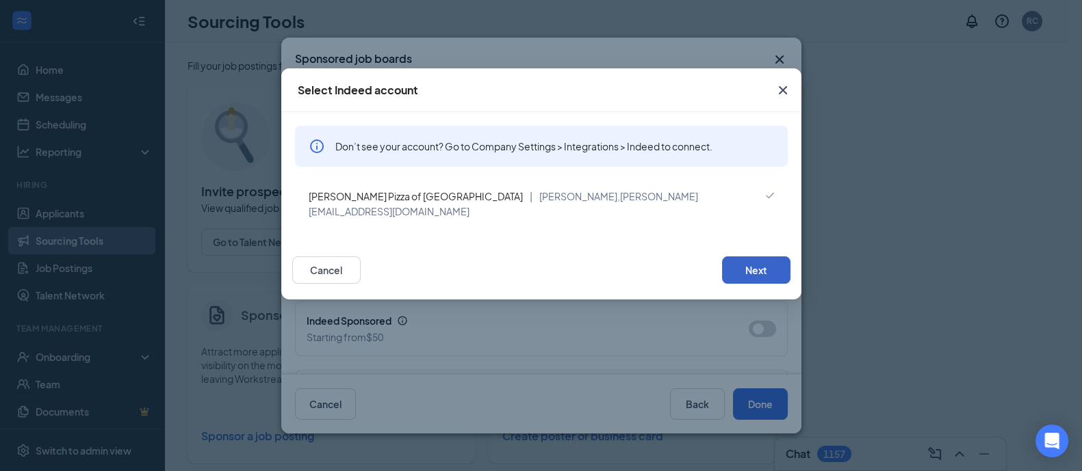
click at [747, 257] on button "Next" at bounding box center [756, 270] width 68 height 27
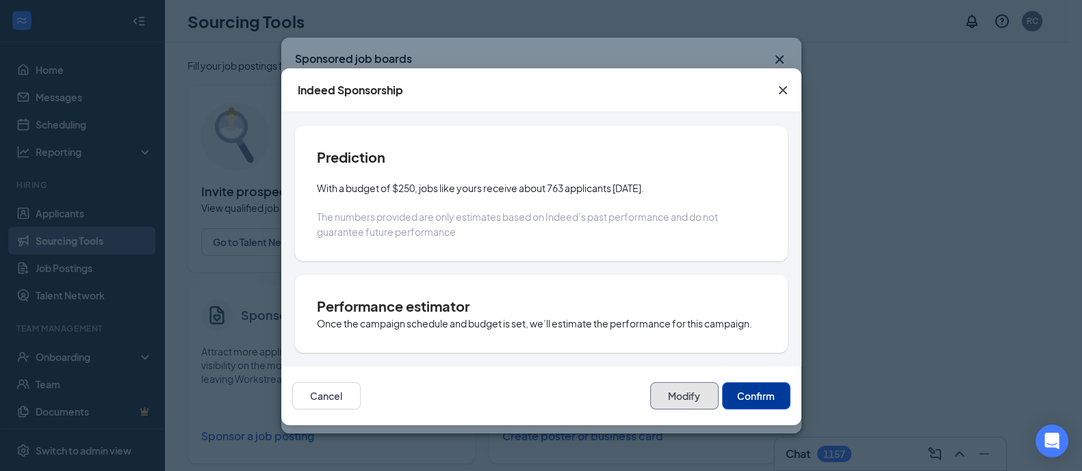
click at [677, 385] on button "Modify" at bounding box center [684, 396] width 68 height 27
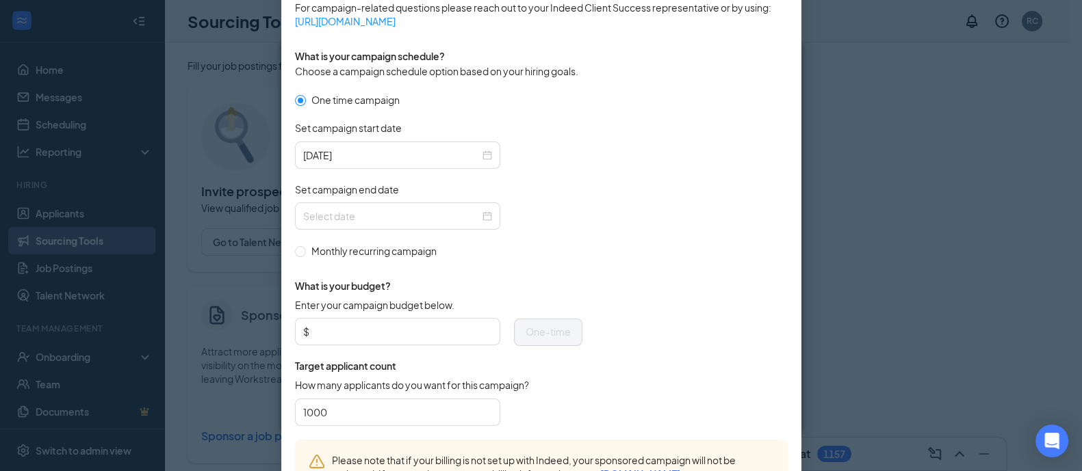
scroll to position [445, 0]
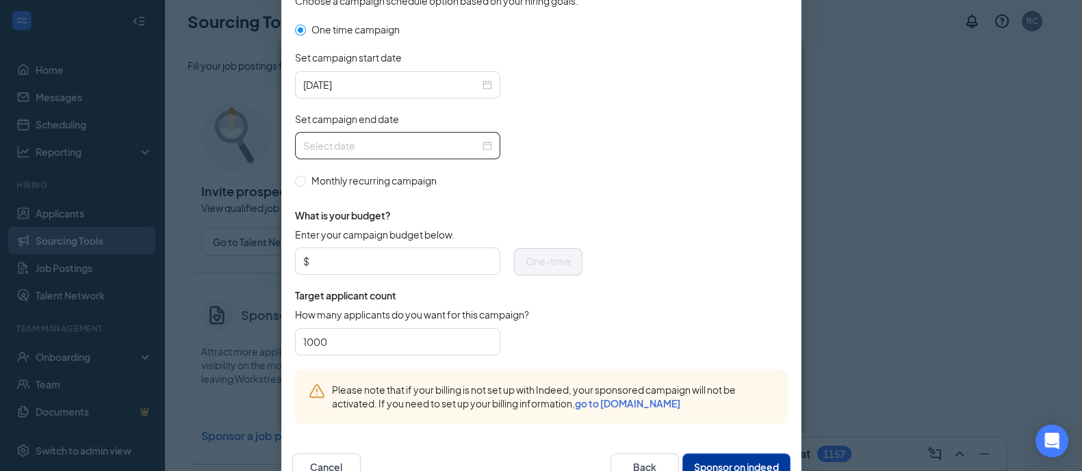
click at [480, 146] on div at bounding box center [397, 145] width 189 height 15
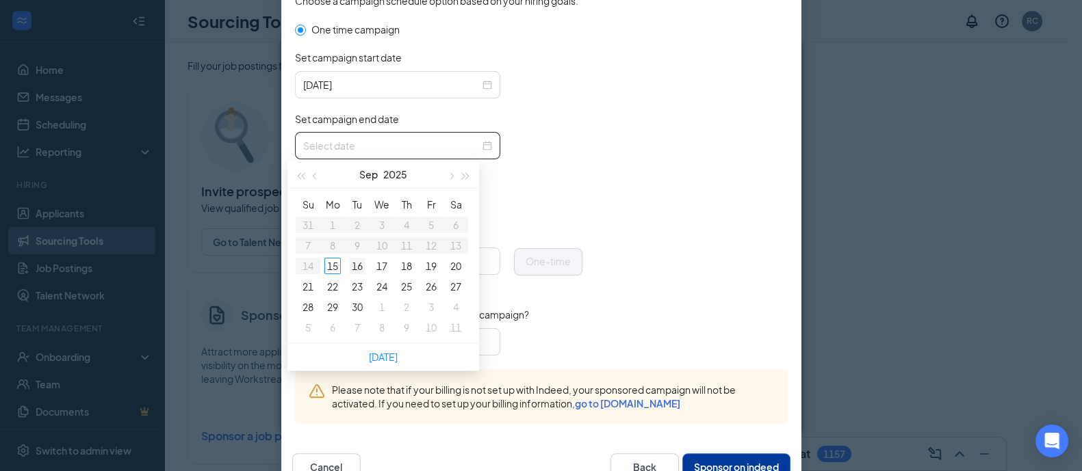
type input "[DATE]"
click at [354, 265] on div "16" at bounding box center [357, 266] width 16 height 16
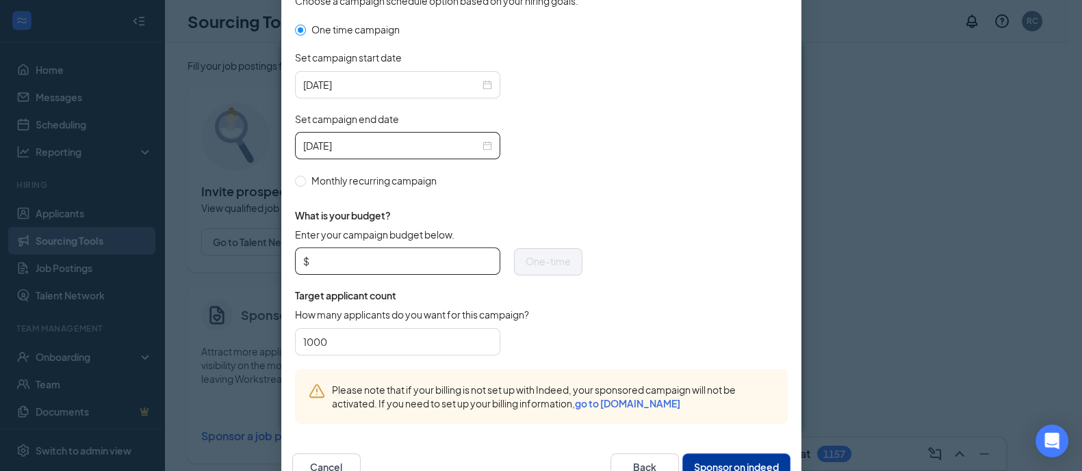
click at [338, 259] on input "Enter your campaign budget below." at bounding box center [402, 261] width 180 height 21
type input "100.00"
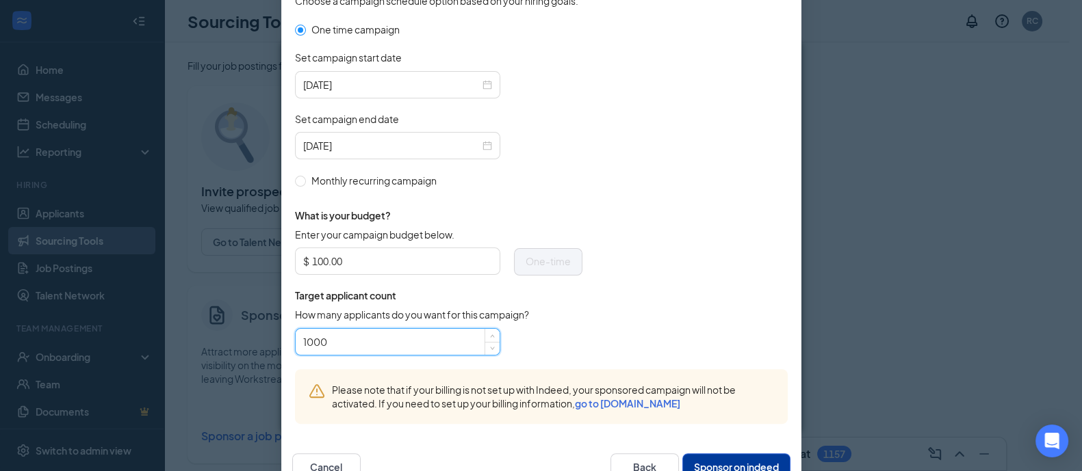
click at [331, 339] on input "1000" at bounding box center [397, 342] width 189 height 21
type input "12"
click at [723, 458] on button "Sponsor on indeed" at bounding box center [736, 467] width 108 height 27
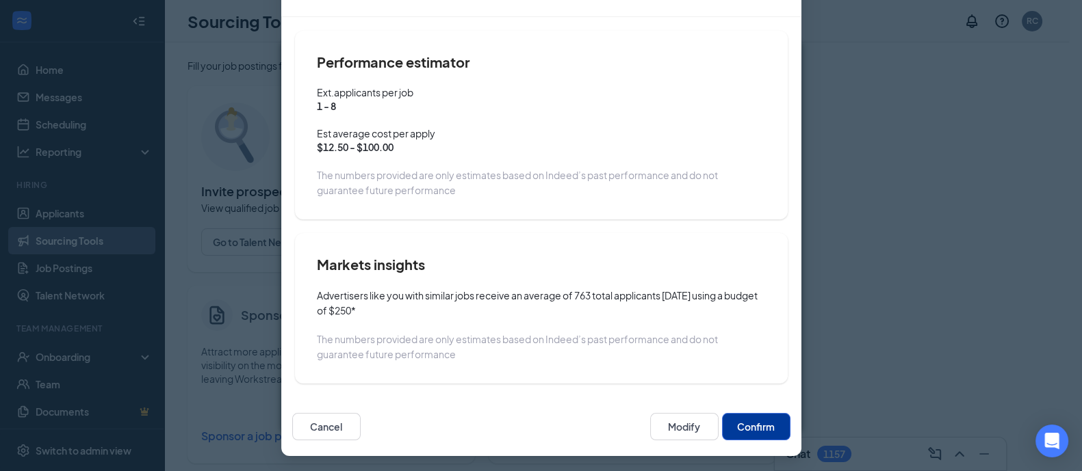
scroll to position [96, 0]
click at [749, 427] on button "Confirm" at bounding box center [756, 426] width 68 height 27
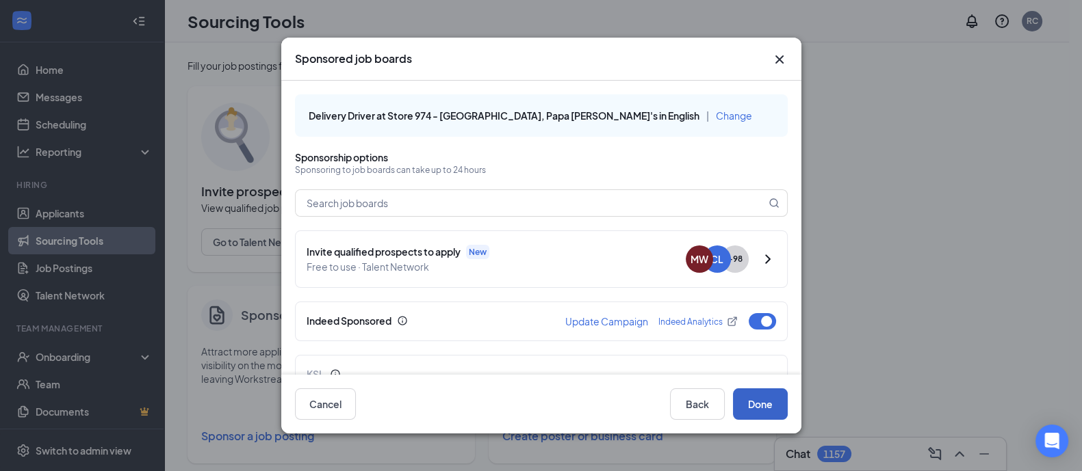
click at [757, 402] on button "Done" at bounding box center [760, 404] width 55 height 31
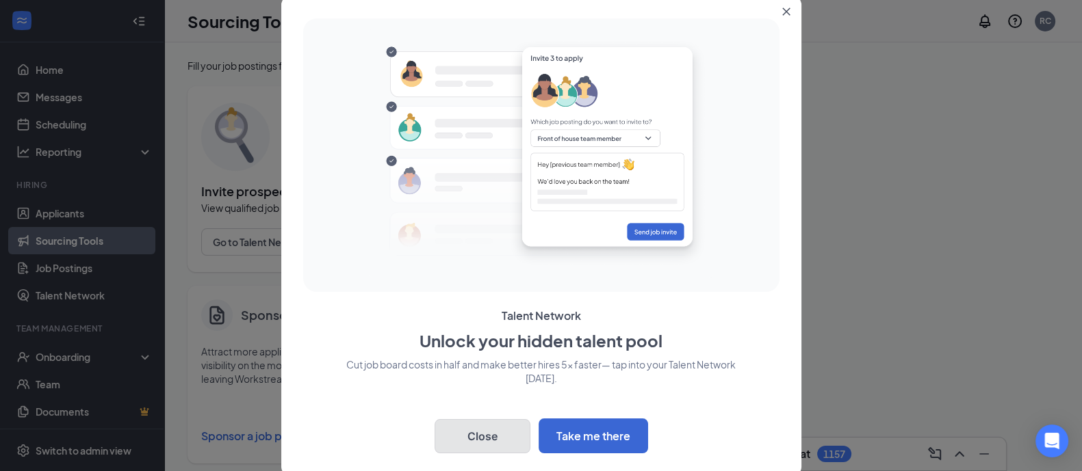
click at [495, 430] on button "Close" at bounding box center [483, 436] width 96 height 34
